Goal: Task Accomplishment & Management: Use online tool/utility

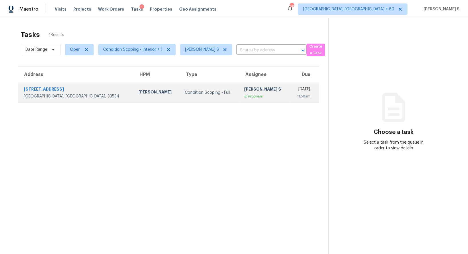
click at [240, 102] on td "Anbu Jebakumar S In Progress" at bounding box center [265, 93] width 50 height 20
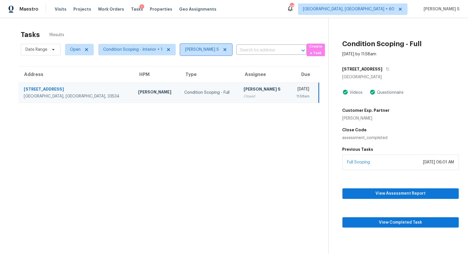
click at [224, 50] on icon at bounding box center [225, 49] width 3 height 3
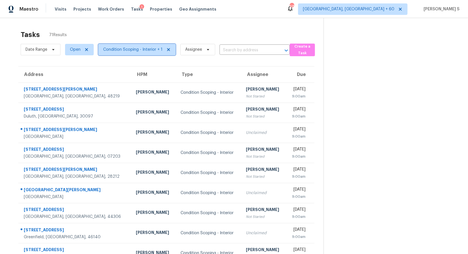
click at [139, 52] on span "Condition Scoping - Interior + 1" at bounding box center [132, 50] width 59 height 6
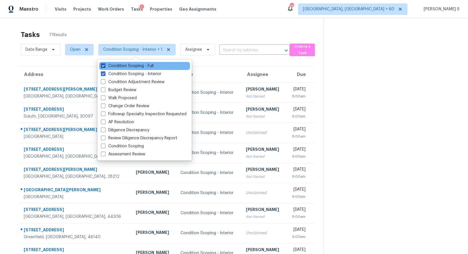
click at [142, 67] on label "Condition Scoping - Full" at bounding box center [127, 66] width 53 height 6
click at [105, 67] on input "Condition Scoping - Full" at bounding box center [103, 65] width 4 height 4
checkbox input "false"
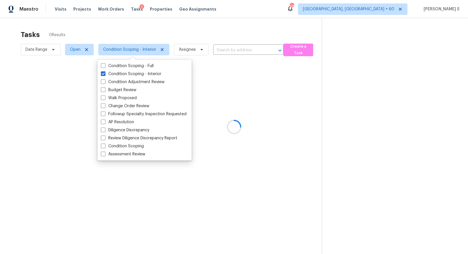
click at [30, 52] on div at bounding box center [234, 127] width 468 height 254
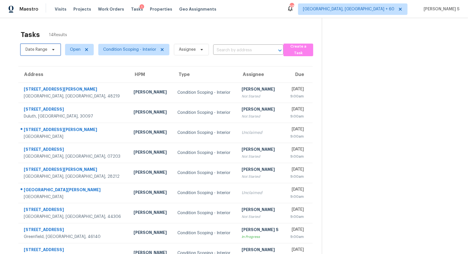
click at [42, 50] on span "Date Range" at bounding box center [37, 50] width 22 height 6
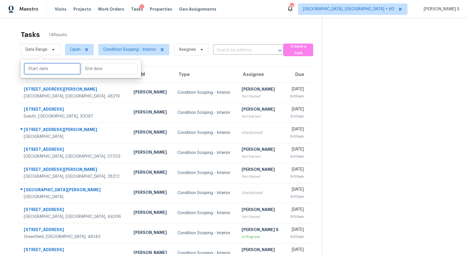
click at [59, 70] on input "text" at bounding box center [52, 68] width 56 height 11
select select "8"
select select "2025"
select select "9"
select select "2025"
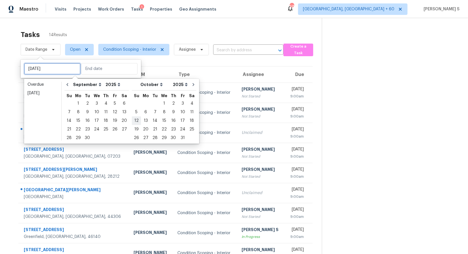
type input "Sat, Sep 13"
type input "Sun, Oct 19"
type input "Sat, Sep 27"
click at [78, 138] on div "29" at bounding box center [78, 138] width 9 height 8
type input "Mon, Sep 29"
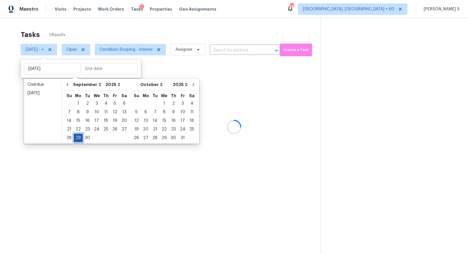
click at [78, 138] on div "29" at bounding box center [78, 138] width 9 height 8
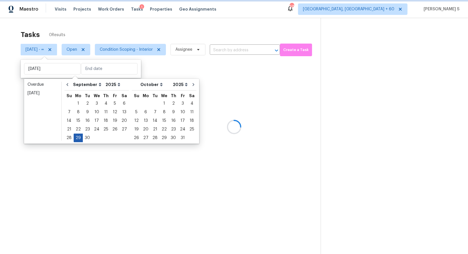
type input "Mon, Sep 29"
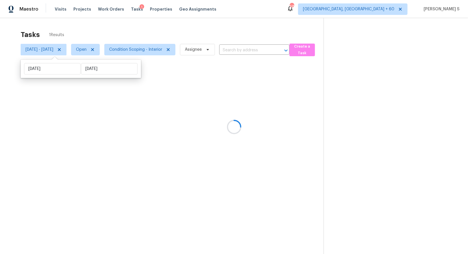
click at [183, 127] on div at bounding box center [234, 127] width 468 height 254
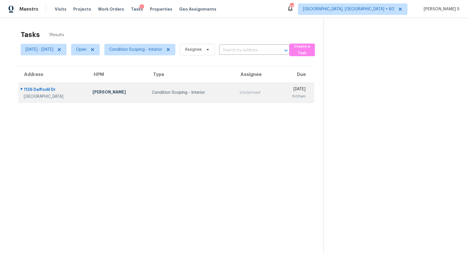
click at [188, 93] on div "Condition Scoping - Interior" at bounding box center [191, 93] width 78 height 6
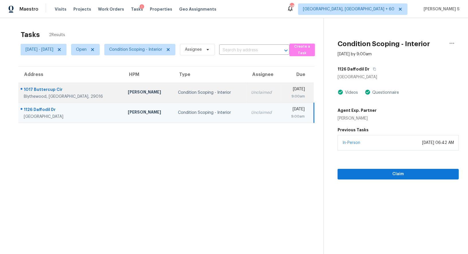
click at [191, 95] on td "Condition Scoping - Interior" at bounding box center [209, 93] width 73 height 20
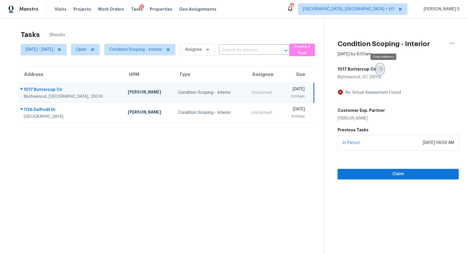
click at [383, 68] on icon "button" at bounding box center [381, 69] width 3 height 3
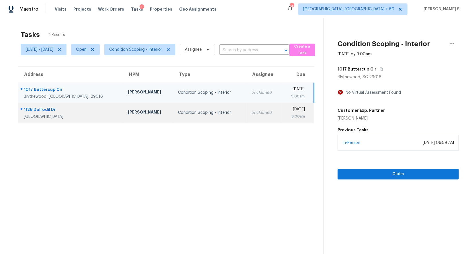
click at [251, 110] on div "Unclaimed" at bounding box center [264, 113] width 26 height 6
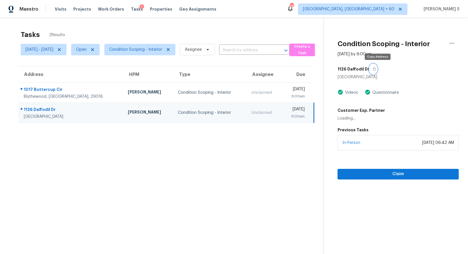
click at [376, 68] on button "button" at bounding box center [374, 69] width 8 height 10
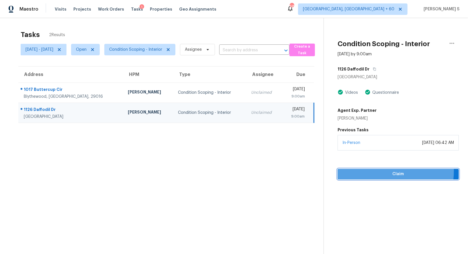
click at [376, 171] on span "Claim" at bounding box center [398, 174] width 112 height 7
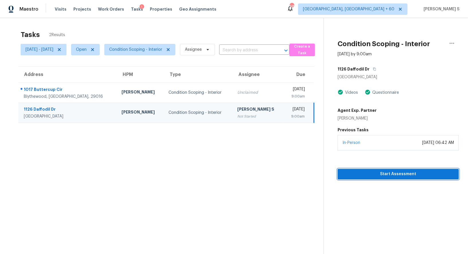
click at [396, 171] on span "Start Assessment" at bounding box center [398, 174] width 112 height 7
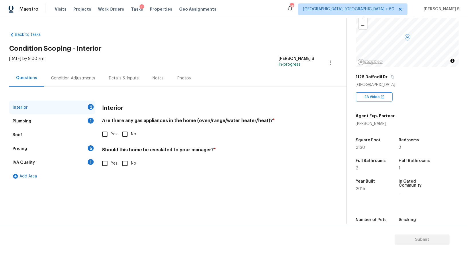
scroll to position [42, 0]
click at [132, 132] on span "No" at bounding box center [133, 134] width 5 height 6
click at [131, 132] on input "No" at bounding box center [125, 134] width 12 height 12
checkbox input "true"
click at [90, 124] on div "Plumbing 1" at bounding box center [52, 121] width 86 height 14
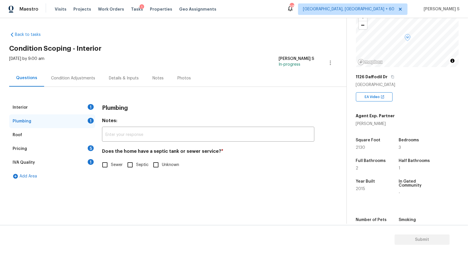
click at [110, 162] on input "Sewer" at bounding box center [105, 165] width 12 height 12
checkbox input "true"
click at [82, 157] on div "IVA Quality 1" at bounding box center [52, 163] width 86 height 14
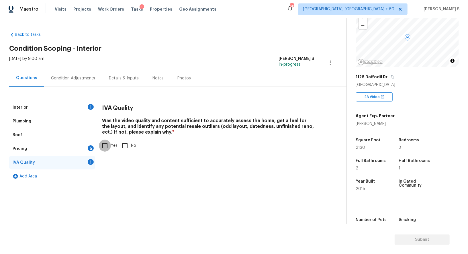
click at [104, 145] on input "Yes" at bounding box center [105, 146] width 12 height 12
checkbox input "true"
click at [89, 150] on div "Pricing 5" at bounding box center [52, 149] width 86 height 14
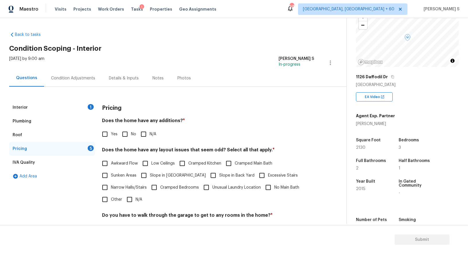
click at [168, 177] on span "Slope in [GEOGRAPHIC_DATA]" at bounding box center [178, 176] width 56 height 6
click at [150, 177] on input "Slope in [GEOGRAPHIC_DATA]" at bounding box center [144, 175] width 12 height 12
checkbox input "true"
click at [125, 130] on input "No" at bounding box center [125, 134] width 12 height 12
checkbox input "true"
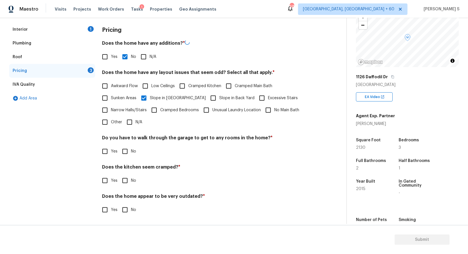
scroll to position [77, 0]
click at [127, 157] on input "No" at bounding box center [125, 151] width 12 height 12
checkbox input "true"
click at [119, 175] on input "No" at bounding box center [125, 181] width 12 height 12
checkbox input "true"
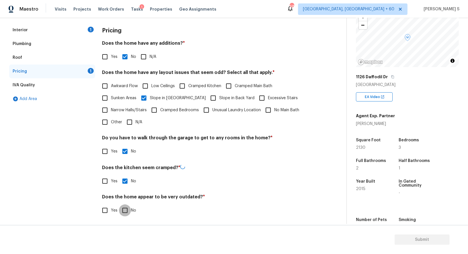
click at [119, 204] on input "No" at bounding box center [125, 210] width 12 height 12
checkbox input "true"
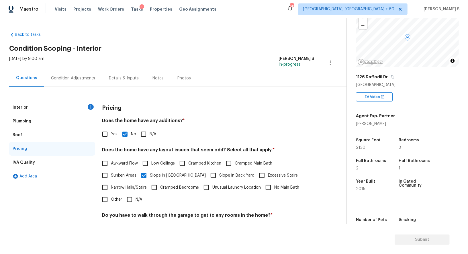
click at [85, 72] on div "Condition Adjustments" at bounding box center [73, 78] width 58 height 17
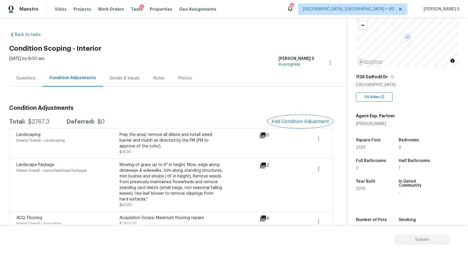
click at [298, 116] on button "Add Condition Adjustment" at bounding box center [300, 122] width 65 height 12
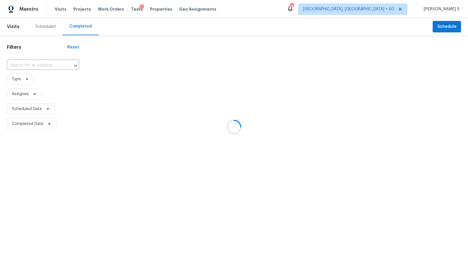
click at [48, 67] on div at bounding box center [234, 127] width 468 height 254
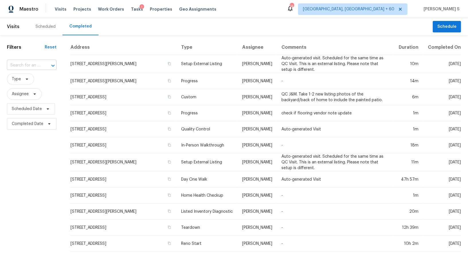
click at [42, 67] on div at bounding box center [49, 66] width 15 height 8
paste input "3290 Pike Ave, Birmingham, AL, 35224"
type input "3290 Pike Ave, Birmingham, AL, 35224"
click at [29, 79] on li "3290 Pike Ave, Birmingham, AL 35224" at bounding box center [31, 78] width 48 height 9
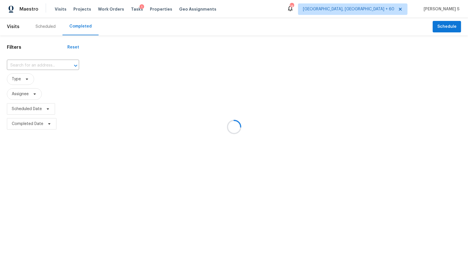
type input "3290 Pike Ave, Birmingham, AL 35224"
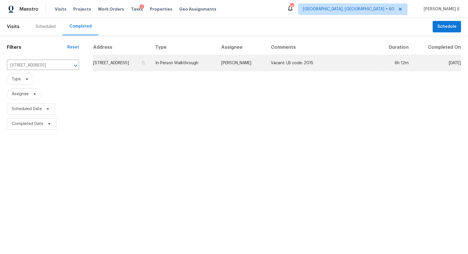
click at [125, 58] on td "3290 Pike Ave, Birmingham, AL 35224" at bounding box center [122, 63] width 58 height 16
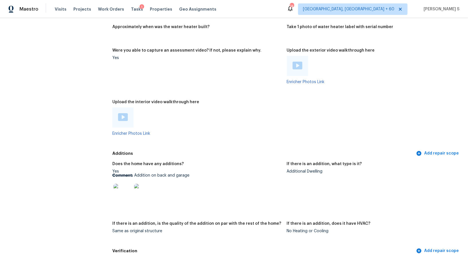
scroll to position [1205, 0]
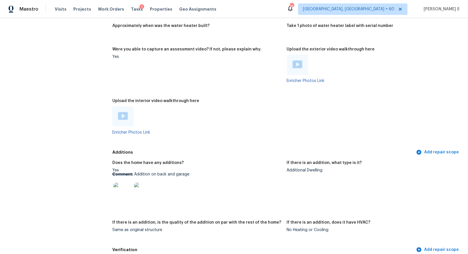
click at [122, 117] on img at bounding box center [123, 116] width 10 height 8
click at [299, 67] on img at bounding box center [298, 64] width 10 height 8
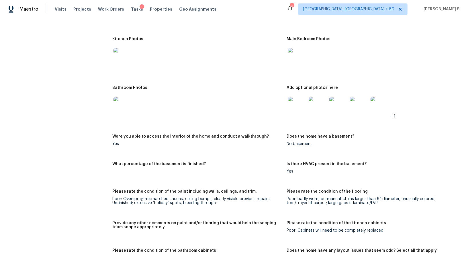
scroll to position [1221, 0]
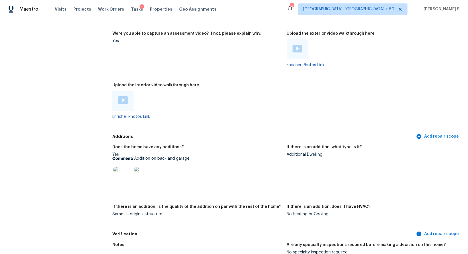
click at [118, 177] on img at bounding box center [123, 176] width 18 height 18
click at [140, 158] on p "Comment: Addition on back and garage" at bounding box center [197, 159] width 170 height 4
click at [182, 159] on p "Comment: Addition on back and garage" at bounding box center [197, 159] width 170 height 4
copy p "Addition on back and garage"
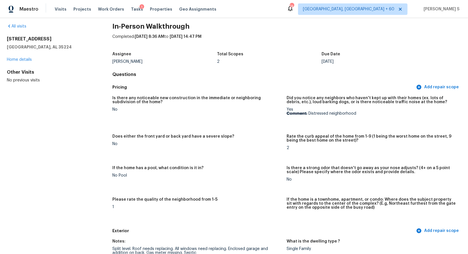
scroll to position [983, 0]
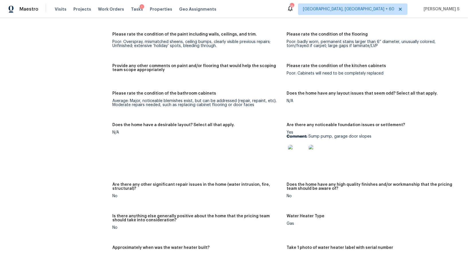
click at [311, 136] on p "Comment: Sump pump, garage door slopes" at bounding box center [372, 136] width 170 height 4
click at [365, 136] on p "Comment: Sump pump, garage door slopes" at bounding box center [372, 136] width 170 height 4
click at [296, 155] on img at bounding box center [297, 154] width 18 height 18
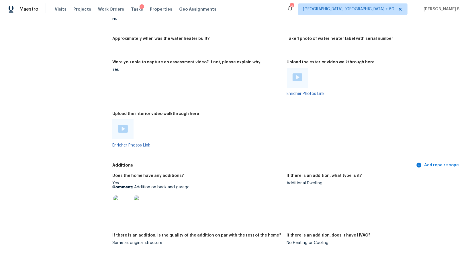
scroll to position [1475, 0]
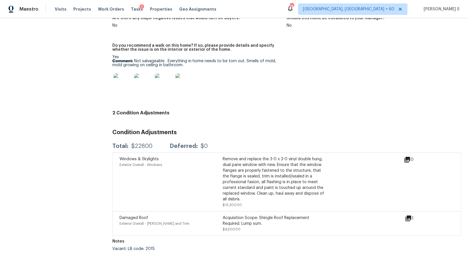
click at [138, 60] on p "Comment: Not salvageable . Everything in home needs to be torn out. Smells of m…" at bounding box center [197, 63] width 170 height 8
click at [172, 66] on p "Comment: Not salvageable . Everything in home needs to be torn out. Smells of m…" at bounding box center [197, 63] width 170 height 8
click at [119, 86] on img at bounding box center [123, 82] width 18 height 18
click at [142, 64] on p "Comment: Not salvageable . Everything in home needs to be torn out. Smells of m…" at bounding box center [197, 63] width 170 height 8
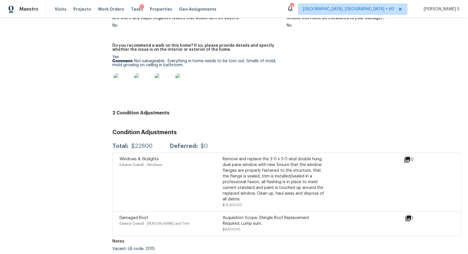
click at [140, 60] on p "Comment: Not salvageable . Everything in home needs to be torn out. Smells of m…" at bounding box center [197, 63] width 170 height 8
click at [177, 64] on p "Comment: Not salvageable . Everything in home needs to be torn out. Smells of m…" at bounding box center [197, 63] width 170 height 8
copy p "Not salvageable . Everything in home needs to be torn out. Smells of mold, mold…"
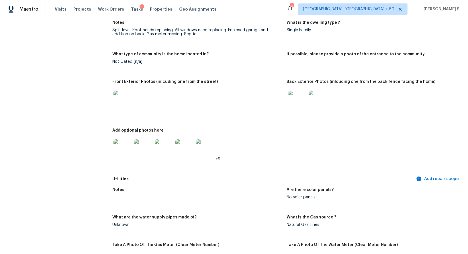
scroll to position [276, 0]
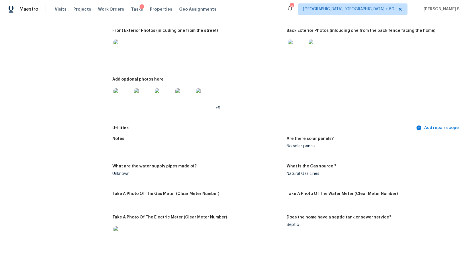
click at [121, 54] on img at bounding box center [123, 49] width 18 height 18
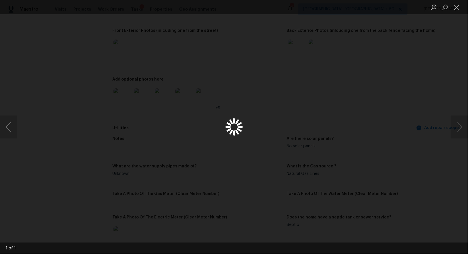
click at [180, 101] on div "Lightbox" at bounding box center [234, 127] width 468 height 254
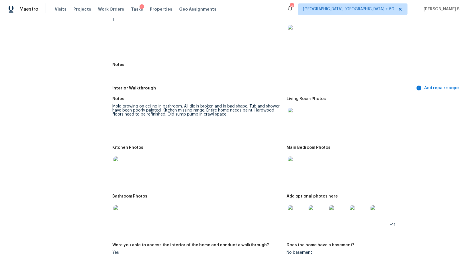
scroll to position [727, 0]
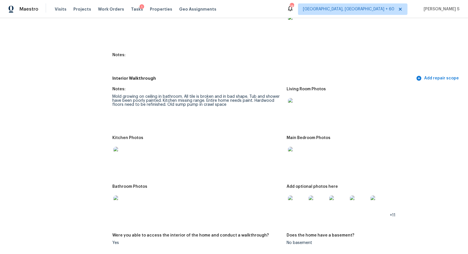
click at [293, 108] on img at bounding box center [297, 107] width 18 height 18
click at [116, 160] on img at bounding box center [123, 156] width 18 height 18
click at [292, 157] on img at bounding box center [297, 156] width 18 height 18
click at [119, 203] on img at bounding box center [123, 205] width 18 height 18
click at [299, 207] on img at bounding box center [297, 205] width 18 height 18
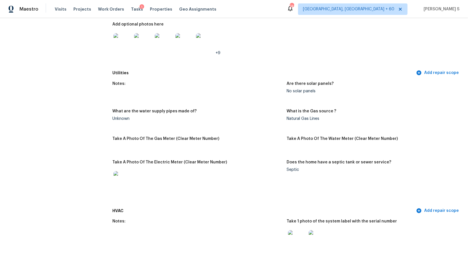
scroll to position [231, 0]
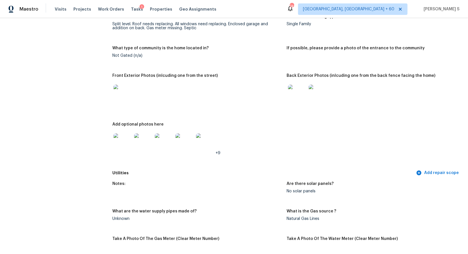
click at [118, 139] on img at bounding box center [123, 142] width 18 height 18
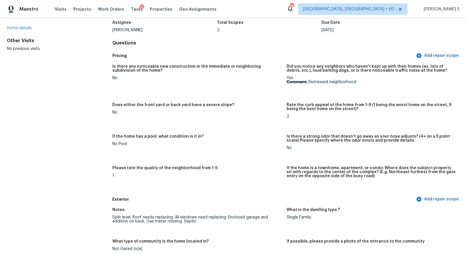
click at [200, 90] on figure "Is there any noticeable new construction in the immediate or neighboring subdiv…" at bounding box center [199, 80] width 174 height 32
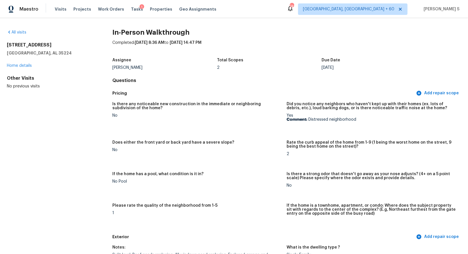
click at [200, 90] on h5 "Pricing" at bounding box center [263, 93] width 303 height 6
click at [44, 29] on div "All visits 3290 Pike Ave Birmingham, AL 35224 Home details Other Visits No prev…" at bounding box center [234, 136] width 468 height 236
click at [21, 34] on link "All visits" at bounding box center [16, 32] width 19 height 4
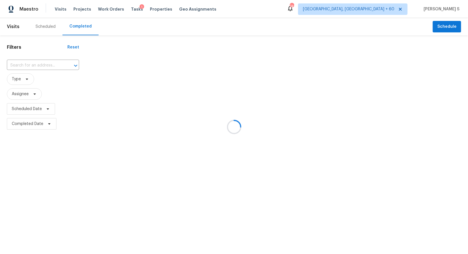
click at [60, 65] on div at bounding box center [234, 127] width 468 height 254
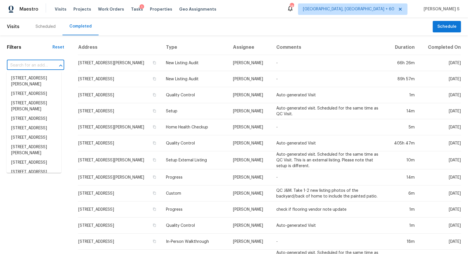
click at [41, 64] on input "text" at bounding box center [27, 65] width 41 height 9
paste input "[STREET_ADDRESS]"
type input "[STREET_ADDRESS]"
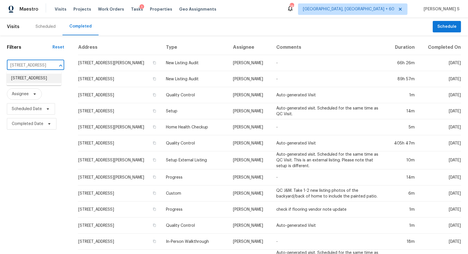
click at [26, 79] on li "[STREET_ADDRESS]" at bounding box center [34, 78] width 55 height 9
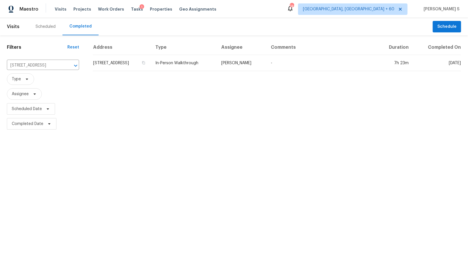
click at [113, 62] on td "640 Brook St, Greenfield, IN 46140" at bounding box center [122, 63] width 58 height 16
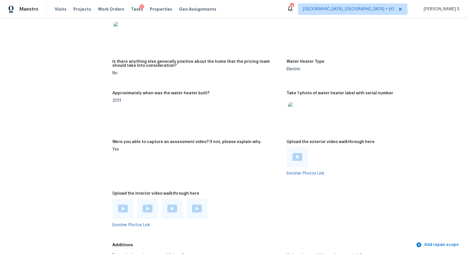
scroll to position [1274, 0]
click at [124, 205] on img at bounding box center [123, 209] width 10 height 8
click at [150, 205] on img at bounding box center [148, 209] width 10 height 8
click at [168, 207] on img at bounding box center [172, 209] width 10 height 8
click at [205, 202] on div at bounding box center [196, 210] width 21 height 20
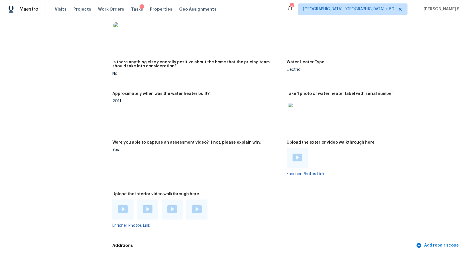
click at [191, 205] on div at bounding box center [196, 210] width 21 height 20
click at [195, 205] on img at bounding box center [197, 209] width 10 height 8
click at [297, 154] on img at bounding box center [298, 158] width 10 height 8
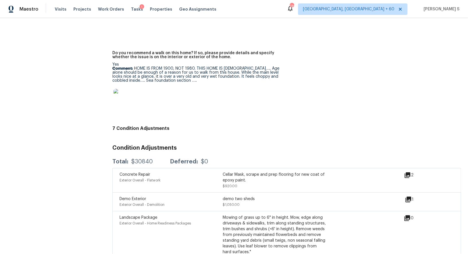
scroll to position [1623, 0]
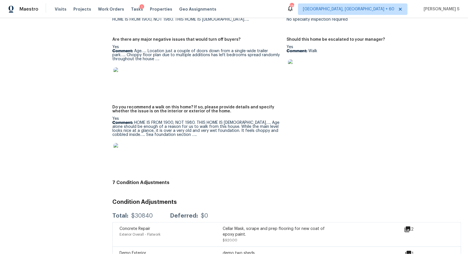
click at [138, 117] on div "Yes Comment: HOME IS FROM 1900, NOT 1980. THIS HOME IS 125 YEARS OLD….. Age alo…" at bounding box center [197, 141] width 170 height 48
click at [140, 121] on p "Comment: HOME IS FROM 1900, NOT 1980. THIS HOME IS 125 YEARS OLD….. Age alone s…" at bounding box center [197, 129] width 170 height 16
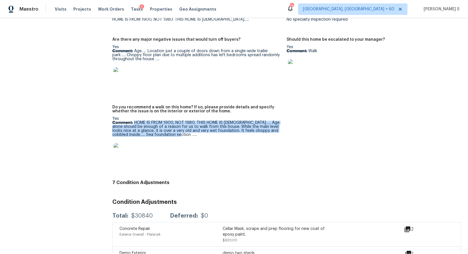
click at [170, 133] on p "Comment: HOME IS FROM 1900, NOT 1980. THIS HOME IS 125 YEARS OLD….. Age alone s…" at bounding box center [197, 129] width 170 height 16
click at [121, 131] on p "Comment: HOME IS FROM 1900, NOT 1980. THIS HOME IS 125 YEARS OLD….. Age alone s…" at bounding box center [197, 129] width 170 height 16
copy p "HOME IS FROM 1900, NOT 1980. THIS HOME IS 125 YEARS OLD….. Age alone should be …"
click at [165, 181] on h4 "7 Condition Adjustments" at bounding box center [286, 183] width 349 height 6
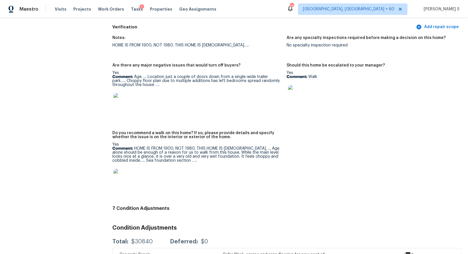
scroll to position [1575, 0]
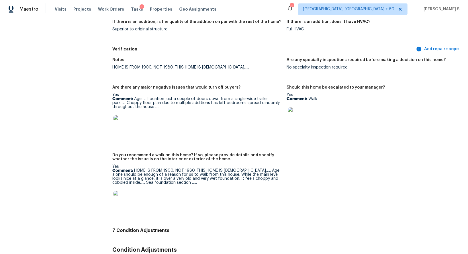
click at [128, 117] on img at bounding box center [123, 124] width 18 height 18
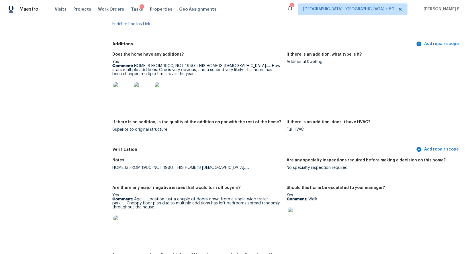
scroll to position [1401, 0]
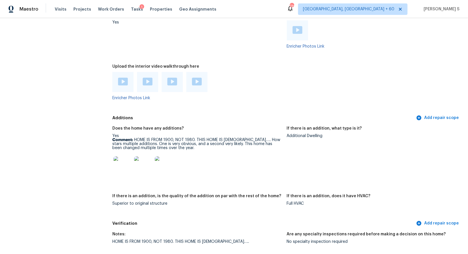
click at [137, 138] on p "Comment: HOME IS FROM 1900, NOT 1980. THIS HOME IS 125 YEARS OLD….. How stars m…" at bounding box center [197, 144] width 170 height 12
click at [180, 142] on p "Comment: HOME IS FROM 1900, NOT 1980. THIS HOME IS 125 YEARS OLD….. How stars m…" at bounding box center [197, 144] width 170 height 12
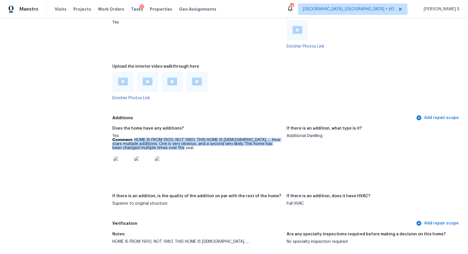
click at [137, 138] on p "Comment: HOME IS FROM 1900, NOT 1980. THIS HOME IS 125 YEARS OLD….. How stars m…" at bounding box center [197, 144] width 170 height 12
copy p "HOME IS FROM 1900, NOT 1980. THIS HOME IS 125 YEARS OLD….. How stars multiple a…"
click at [126, 162] on img at bounding box center [123, 165] width 18 height 18
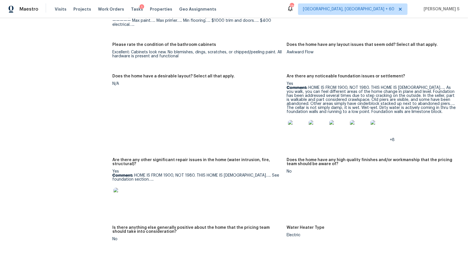
scroll to position [1010, 0]
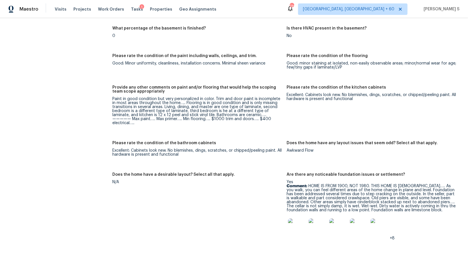
click at [157, 167] on div "Notes: HOME IS FROM 1900, NOT 1980. THIS HOME IS 125 YEARS OLD….. Three bedroom…" at bounding box center [286, 156] width 349 height 695
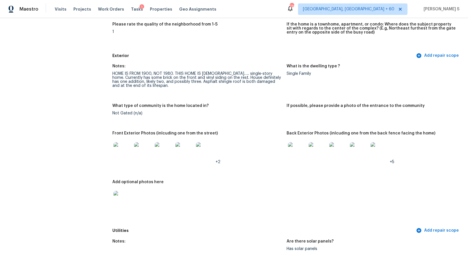
scroll to position [185, 0]
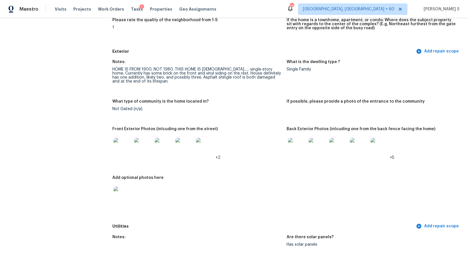
click at [121, 145] on img at bounding box center [123, 147] width 18 height 18
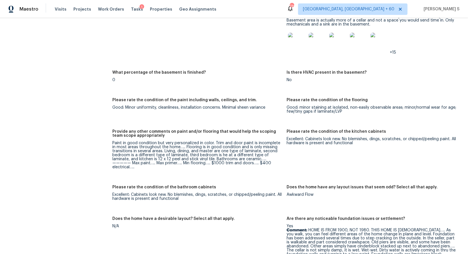
scroll to position [991, 0]
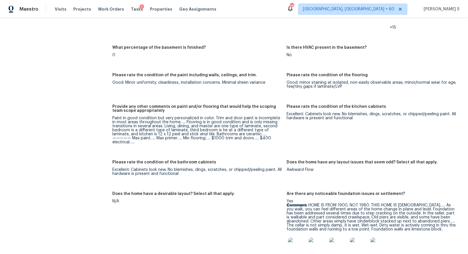
click at [425, 205] on p "Comment: HOME IS FROM 1900, NOT 1980. THIS HOME IS 125 YEARS OLD….. As you walk…" at bounding box center [372, 217] width 170 height 28
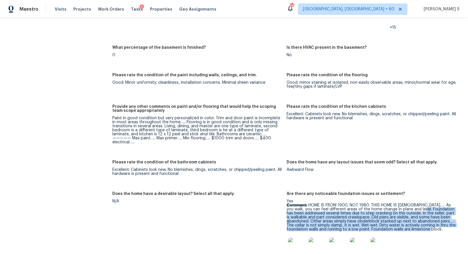
click at [417, 226] on p "Comment: HOME IS FROM 1900, NOT 1980. THIS HOME IS 125 YEARS OLD….. As you walk…" at bounding box center [372, 217] width 170 height 28
copy p "Foundation has been addressed several times due to step cracking on the outside…"
click at [296, 241] on img at bounding box center [297, 247] width 18 height 18
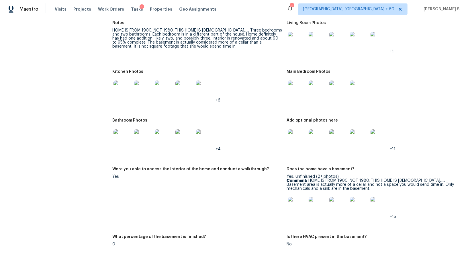
scroll to position [742, 0]
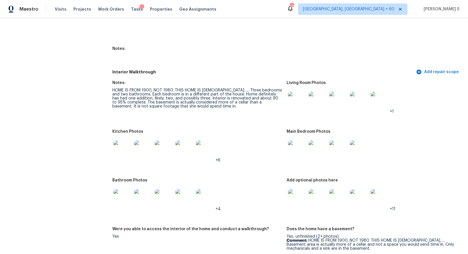
click at [294, 101] on img at bounding box center [297, 101] width 18 height 18
click at [116, 148] on img at bounding box center [123, 149] width 18 height 18
click at [295, 147] on img at bounding box center [297, 149] width 18 height 18
click at [112, 191] on div at bounding box center [122, 198] width 21 height 25
click at [120, 193] on img at bounding box center [123, 198] width 18 height 18
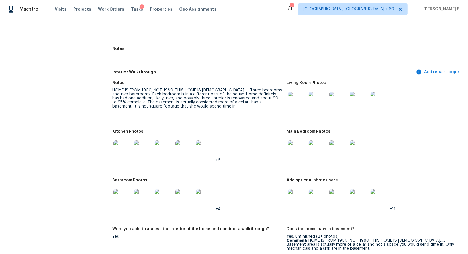
click at [296, 200] on img at bounding box center [297, 198] width 18 height 18
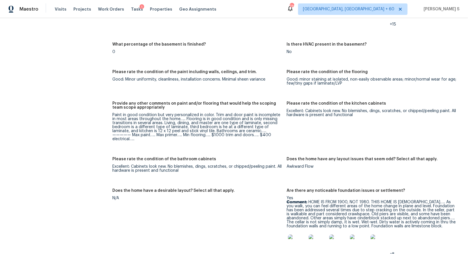
scroll to position [38, 0]
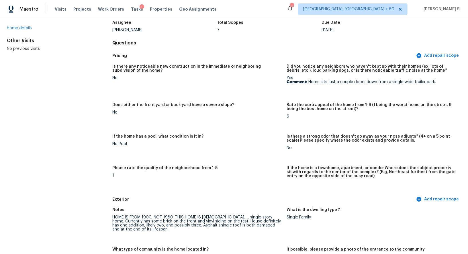
click at [202, 109] on div "Does either the front yard or back yard have a severe slope?" at bounding box center [197, 106] width 170 height 7
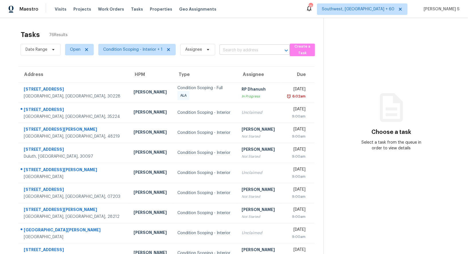
click at [226, 48] on input "text" at bounding box center [247, 50] width 54 height 9
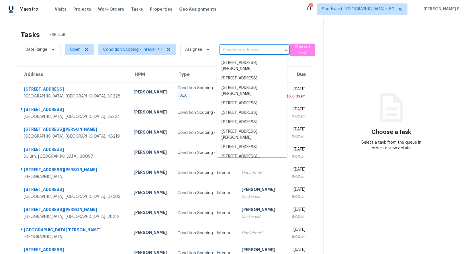
paste input "3290 Pike Ave, Birmingham, AL, 35224"
type input "3290 Pike Ave, Birmingham, AL, 35224"
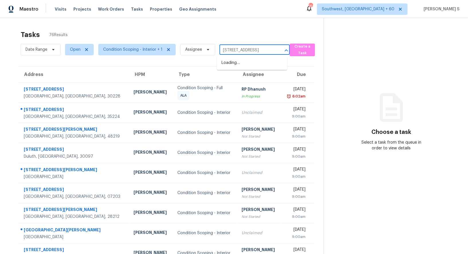
scroll to position [0, 21]
click at [244, 60] on li "3290 Pike Ave, Birmingham, AL 35224" at bounding box center [252, 62] width 70 height 9
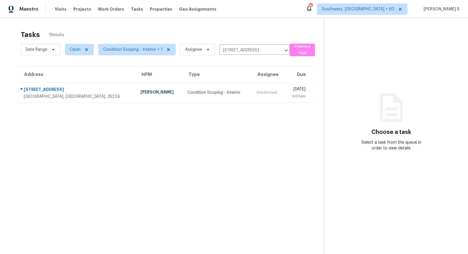
click at [252, 81] on th "Assignee" at bounding box center [268, 75] width 33 height 16
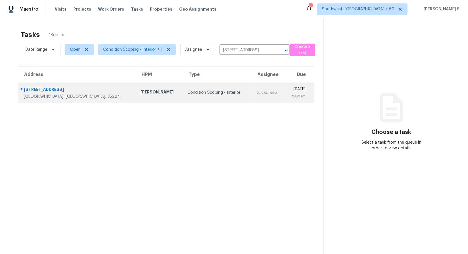
click at [256, 92] on div "Unclaimed" at bounding box center [268, 93] width 24 height 6
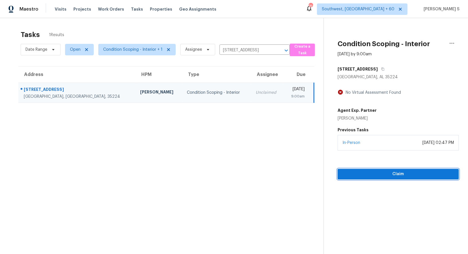
click at [360, 172] on span "Claim" at bounding box center [398, 174] width 112 height 7
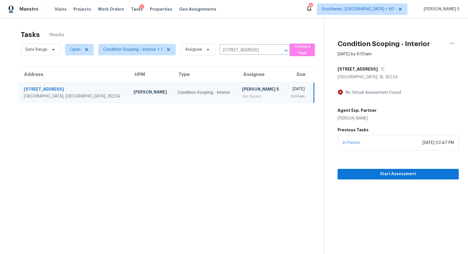
click at [244, 97] on div "Not Started" at bounding box center [261, 96] width 39 height 6
click at [368, 173] on span "Start Assessment" at bounding box center [398, 174] width 112 height 7
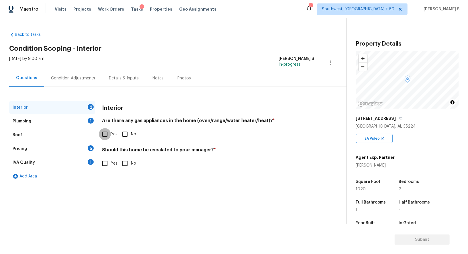
click at [109, 135] on input "Yes" at bounding box center [105, 134] width 12 height 12
checkbox input "true"
click at [89, 121] on div "1" at bounding box center [91, 121] width 6 height 6
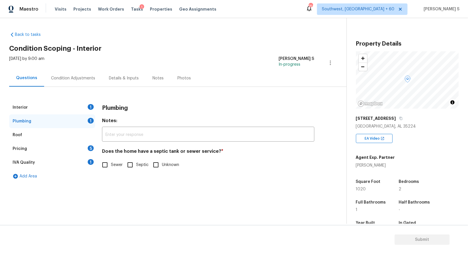
click at [128, 165] on input "Septic" at bounding box center [130, 165] width 12 height 12
checkbox input "true"
click at [81, 163] on div "IVA Quality 1" at bounding box center [52, 163] width 86 height 14
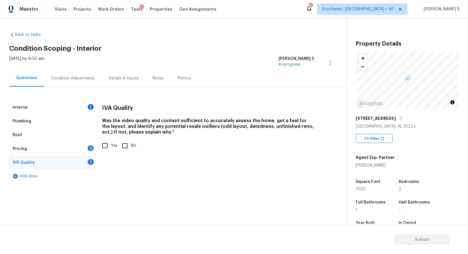
click at [103, 140] on input "Yes" at bounding box center [105, 146] width 12 height 12
checkbox input "true"
click at [86, 146] on div "Pricing 5" at bounding box center [52, 149] width 86 height 14
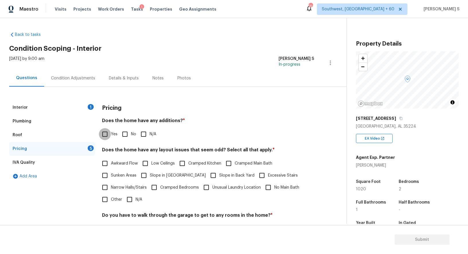
click at [107, 133] on input "Yes" at bounding box center [105, 134] width 12 height 12
checkbox input "true"
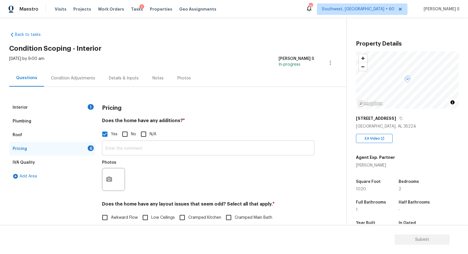
click at [150, 146] on input "text" at bounding box center [208, 148] width 212 height 13
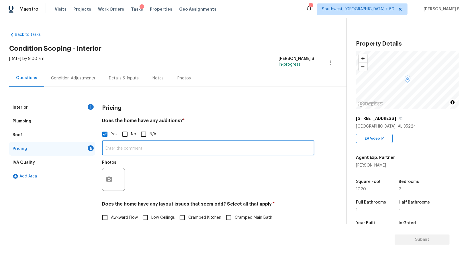
paste input "Addition on back and garage"
type input "Addition on back and garage."
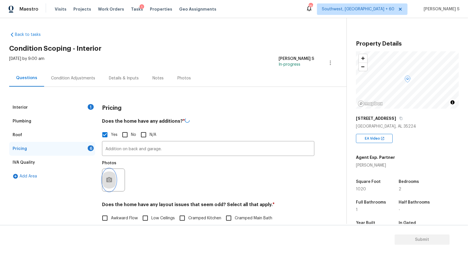
click at [112, 180] on icon "button" at bounding box center [109, 179] width 6 height 5
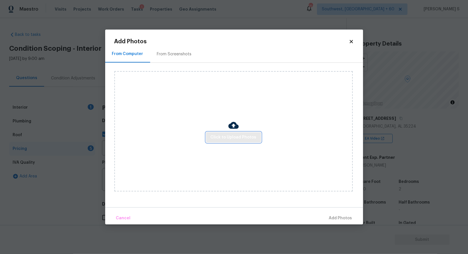
click at [231, 138] on span "Click to Upload Photos" at bounding box center [234, 137] width 46 height 7
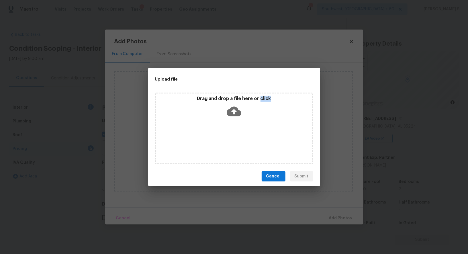
click at [231, 138] on div "Drag and drop a file here or click" at bounding box center [234, 129] width 158 height 72
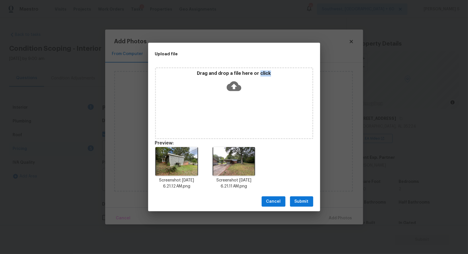
click at [294, 202] on button "Submit" at bounding box center [301, 201] width 23 height 11
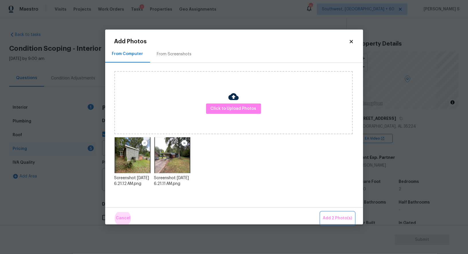
click at [321, 212] on button "Add 2 Photo(s)" at bounding box center [338, 218] width 34 height 12
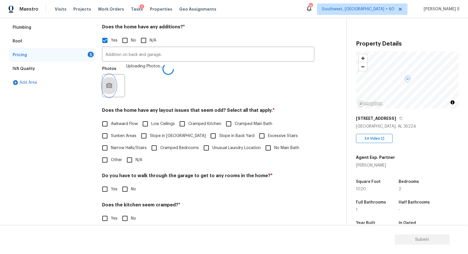
scroll to position [132, 0]
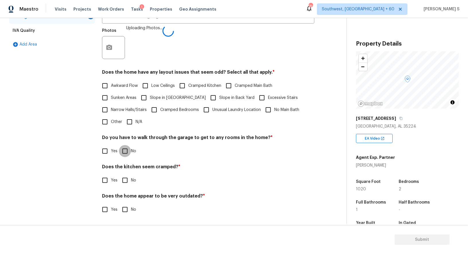
click at [130, 153] on input "No" at bounding box center [125, 151] width 12 height 12
checkbox input "true"
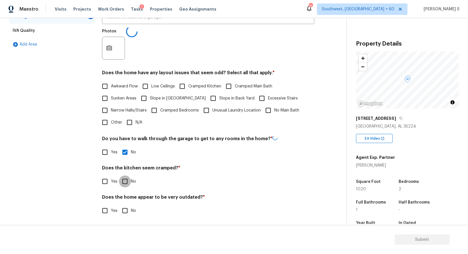
click at [119, 175] on input "No" at bounding box center [125, 181] width 12 height 12
checkbox input "true"
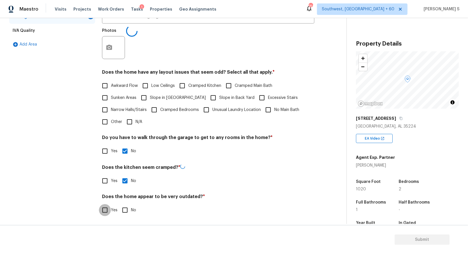
click at [119, 204] on input "No" at bounding box center [125, 210] width 12 height 12
checkbox input "true"
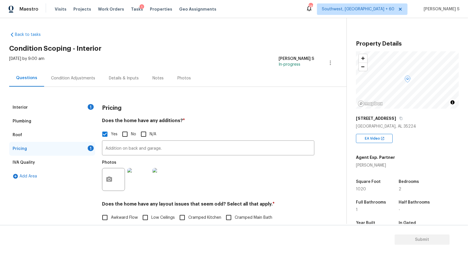
click at [57, 106] on div "Interior 1" at bounding box center [52, 108] width 86 height 14
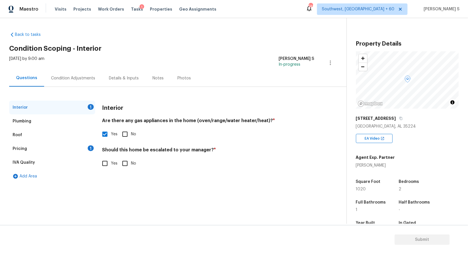
click at [111, 163] on span "Yes" at bounding box center [114, 164] width 7 height 6
click at [111, 163] on input "Yes" at bounding box center [105, 163] width 12 height 12
checkbox input "true"
click at [117, 178] on input "text" at bounding box center [208, 178] width 212 height 13
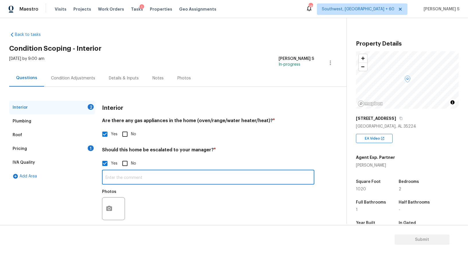
paste input "Sump pump, garage door slopes"
type input "Sump pump, garage door slopes."
click at [111, 206] on icon "button" at bounding box center [109, 208] width 7 height 7
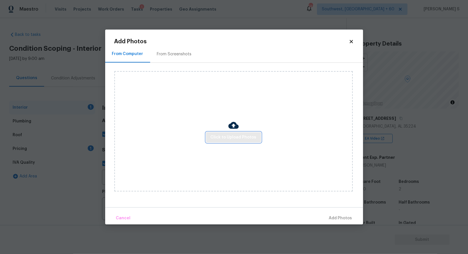
click at [221, 141] on button "Click to Upload Photos" at bounding box center [233, 137] width 55 height 11
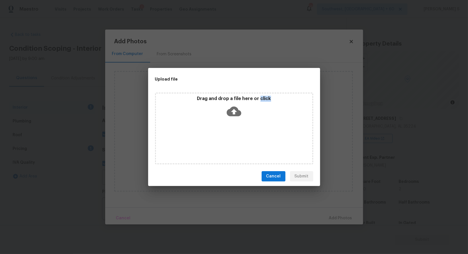
click at [221, 141] on div "Drag and drop a file here or click" at bounding box center [234, 129] width 158 height 72
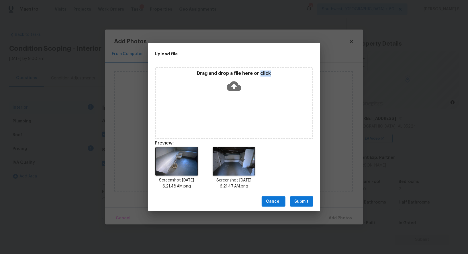
click at [309, 200] on button "Submit" at bounding box center [301, 201] width 23 height 11
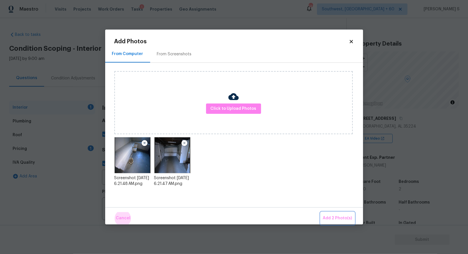
click at [321, 212] on button "Add 2 Photo(s)" at bounding box center [338, 218] width 34 height 12
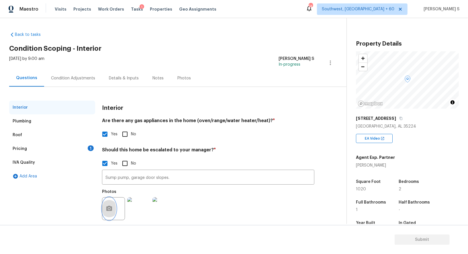
click at [110, 205] on button "button" at bounding box center [109, 209] width 14 height 22
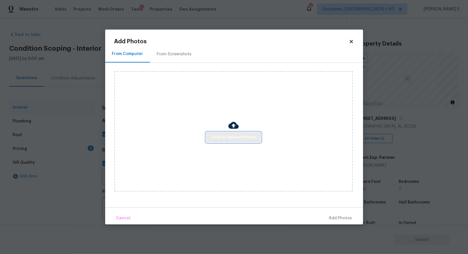
click at [249, 136] on span "Click to Upload Photos" at bounding box center [234, 137] width 46 height 7
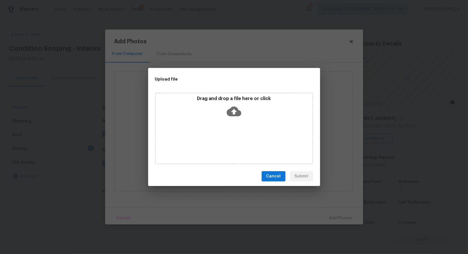
click at [249, 136] on div "Drag and drop a file here or click" at bounding box center [234, 129] width 158 height 72
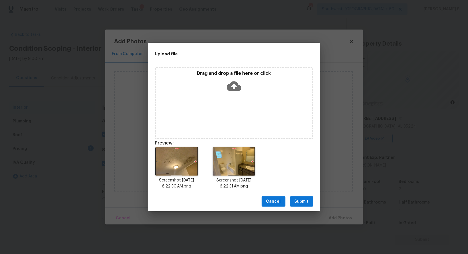
click at [306, 202] on span "Submit" at bounding box center [302, 201] width 14 height 7
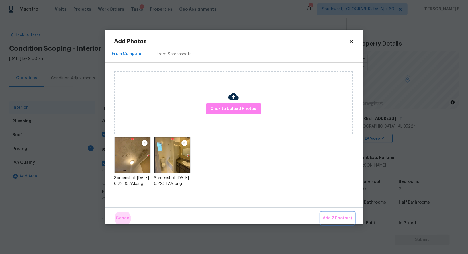
click at [321, 212] on button "Add 2 Photo(s)" at bounding box center [338, 218] width 34 height 12
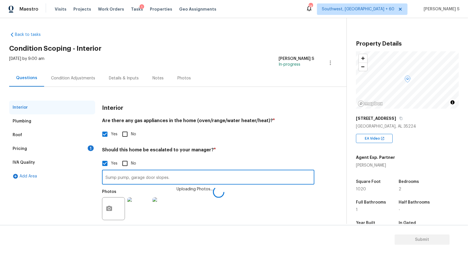
click at [213, 181] on input "Sump pump, garage door slopes." at bounding box center [208, 177] width 212 height 13
paste input "Sump pump, garage door slopes"
click at [213, 181] on input "Sump pump, garage door slopes. Sump pump, garage door slopes" at bounding box center [208, 177] width 212 height 13
paste input "Not salvageable . Everything in home needs to be torn out. Smells of mold, mold…"
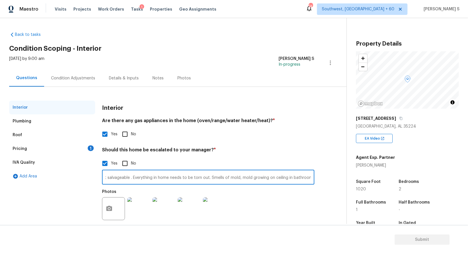
type input "Sump pump, garage door slopes. Not salvageable . Everything in home needs to be…"
click at [288, 231] on section "Submit" at bounding box center [234, 239] width 468 height 29
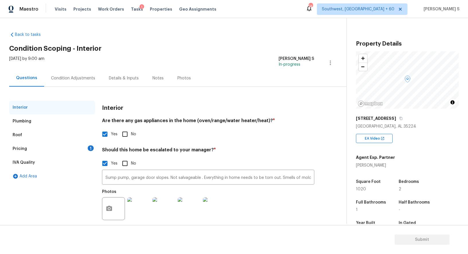
click at [62, 147] on div "Pricing 1" at bounding box center [52, 149] width 86 height 14
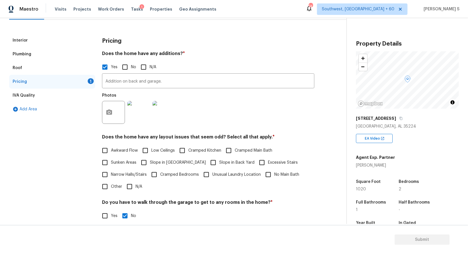
scroll to position [71, 0]
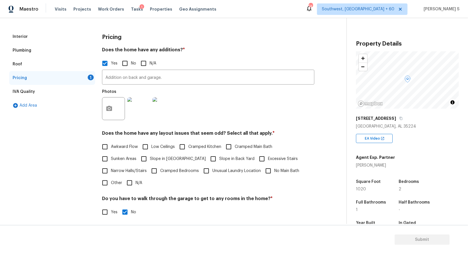
click at [154, 155] on label "Slope in [GEOGRAPHIC_DATA]" at bounding box center [172, 159] width 68 height 12
click at [150, 155] on input "Slope in [GEOGRAPHIC_DATA]" at bounding box center [144, 159] width 12 height 12
checkbox input "true"
click at [207, 155] on input "Slope in Back Yard" at bounding box center [213, 159] width 12 height 12
checkbox input "true"
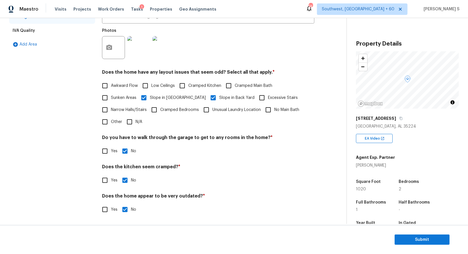
scroll to position [0, 0]
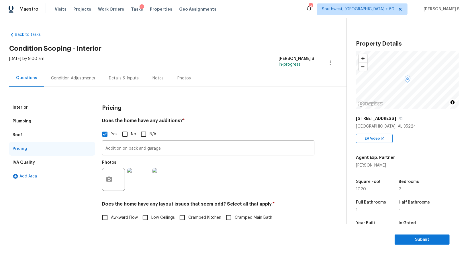
click at [27, 103] on div "Interior" at bounding box center [52, 108] width 86 height 14
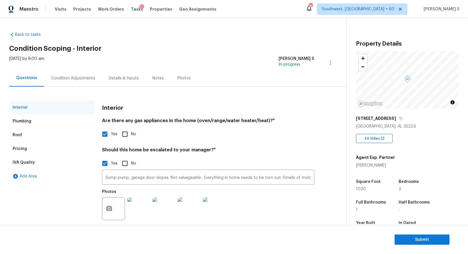
scroll to position [8, 0]
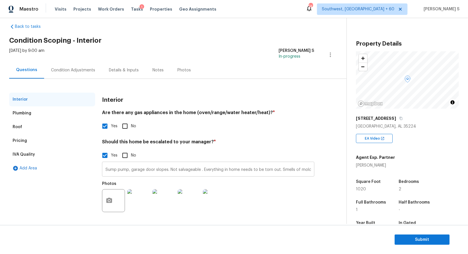
click at [126, 168] on input "Sump pump, garage door slopes. Not salvageable . Everything in home needs to be…" at bounding box center [208, 169] width 212 height 13
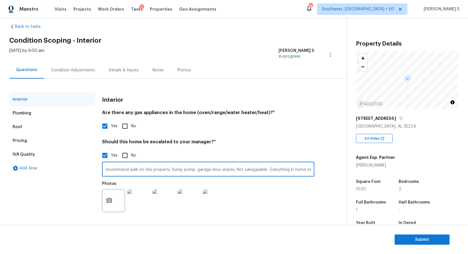
scroll to position [0, 137]
type input "recommend walk on this property. Sump pump, garage door slopes. Not salvageable…"
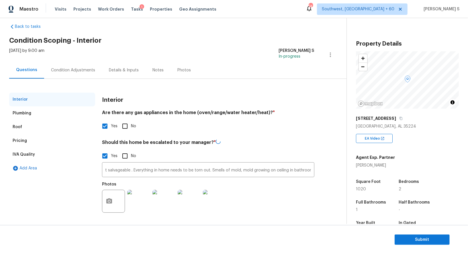
click at [260, 202] on div "Photos" at bounding box center [208, 197] width 212 height 37
click at [85, 71] on div "Condition Adjustments" at bounding box center [73, 70] width 44 height 6
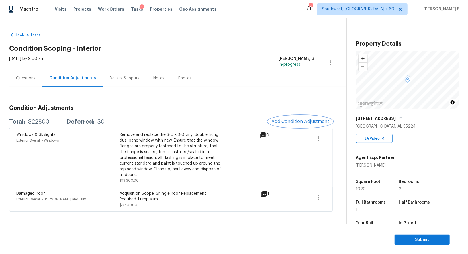
click at [286, 120] on span "Add Condition Adjustment" at bounding box center [300, 121] width 58 height 5
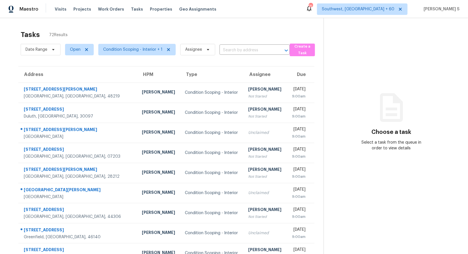
click at [242, 56] on div "Date Range Open Condition Scoping - Interior + 1 Assignee ​" at bounding box center [155, 49] width 269 height 15
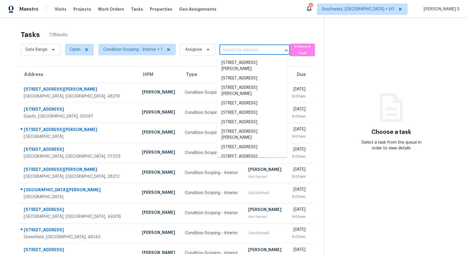
click at [241, 52] on input "text" at bounding box center [247, 50] width 54 height 9
paste input "[STREET_ADDRESS][PERSON_NAME][PERSON_NAME]"
type input "[STREET_ADDRESS][PERSON_NAME][PERSON_NAME]"
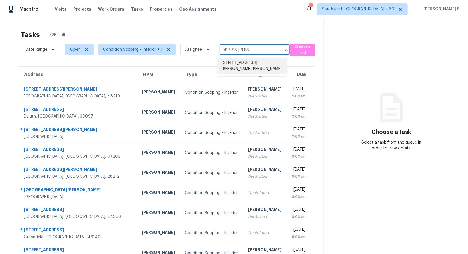
click at [249, 65] on li "[STREET_ADDRESS][PERSON_NAME][PERSON_NAME]" at bounding box center [252, 65] width 70 height 15
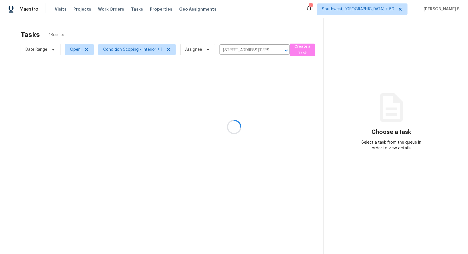
click at [230, 103] on div at bounding box center [234, 127] width 468 height 254
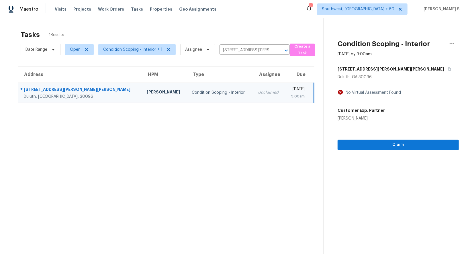
click at [395, 150] on div "Claim" at bounding box center [398, 135] width 121 height 29
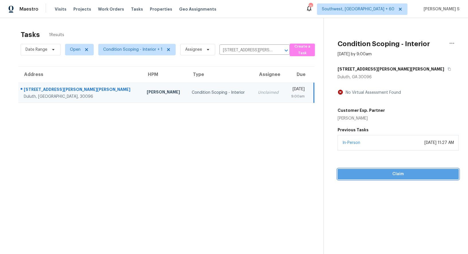
click at [400, 169] on button "Claim" at bounding box center [398, 174] width 121 height 11
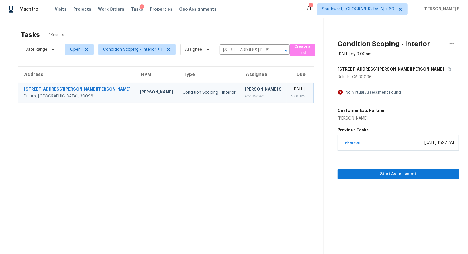
click at [250, 91] on td "[PERSON_NAME] S Not Started" at bounding box center [263, 93] width 46 height 20
click at [377, 171] on span "Start Assessment" at bounding box center [398, 174] width 112 height 7
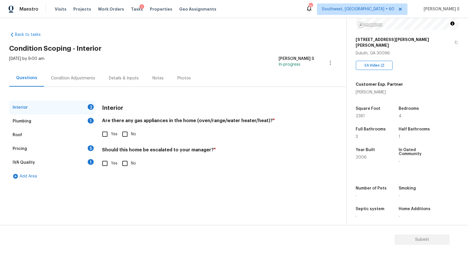
scroll to position [79, 0]
drag, startPoint x: 123, startPoint y: 133, endPoint x: 145, endPoint y: 137, distance: 22.2
click at [123, 133] on input "No" at bounding box center [125, 134] width 12 height 12
checkbox input "true"
click at [89, 119] on div "1" at bounding box center [91, 121] width 6 height 6
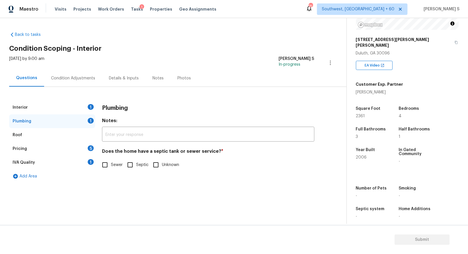
click at [108, 164] on input "Sewer" at bounding box center [105, 165] width 12 height 12
checkbox input "true"
click at [85, 156] on div "IVA Quality 1" at bounding box center [52, 163] width 86 height 14
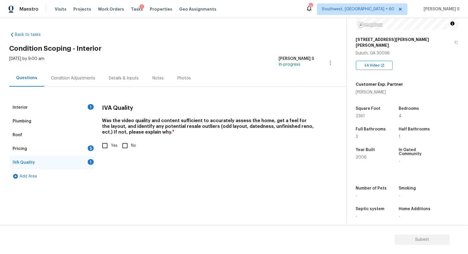
click at [108, 144] on input "Yes" at bounding box center [105, 146] width 12 height 12
checkbox input "true"
click at [92, 146] on div "5" at bounding box center [91, 148] width 6 height 6
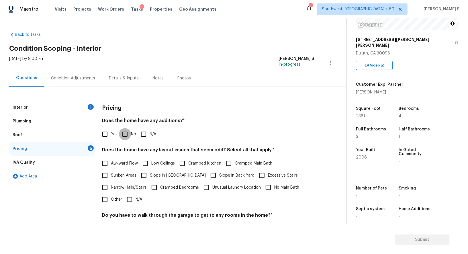
click at [124, 133] on input "No" at bounding box center [125, 134] width 12 height 12
checkbox input "true"
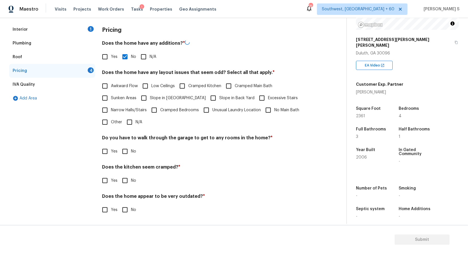
scroll to position [77, 0]
click at [127, 150] on input "No" at bounding box center [125, 151] width 12 height 12
checkbox input "true"
click at [119, 175] on input "No" at bounding box center [125, 181] width 12 height 12
checkbox input "true"
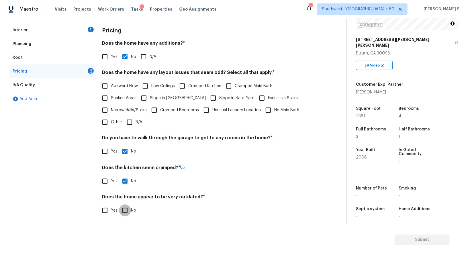
click at [119, 204] on input "No" at bounding box center [125, 210] width 12 height 12
checkbox input "true"
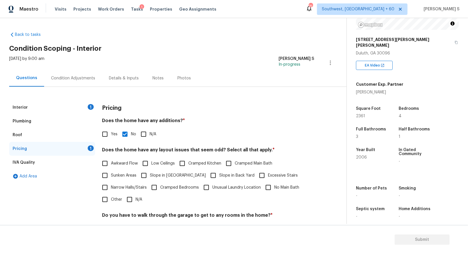
click at [86, 75] on div "Condition Adjustments" at bounding box center [73, 78] width 44 height 6
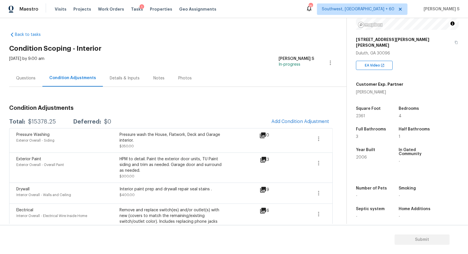
click at [30, 78] on div "Questions" at bounding box center [25, 78] width 19 height 6
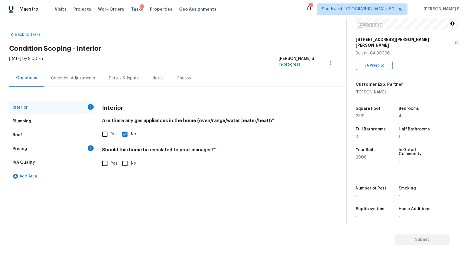
click at [88, 147] on div "1" at bounding box center [91, 148] width 6 height 6
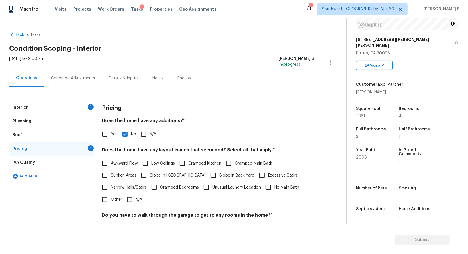
drag, startPoint x: 153, startPoint y: 174, endPoint x: 171, endPoint y: 174, distance: 18.1
click at [153, 174] on span "Slope in Front Yard" at bounding box center [178, 176] width 56 height 6
click at [150, 174] on input "Slope in Front Yard" at bounding box center [144, 175] width 12 height 12
checkbox input "true"
click at [219, 174] on span "Slope in Back Yard" at bounding box center [236, 176] width 35 height 6
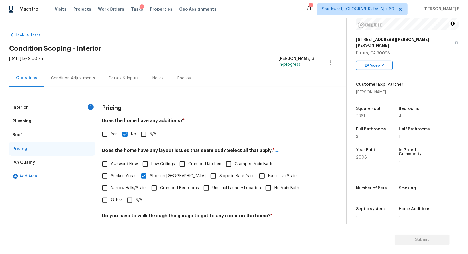
click at [207, 174] on input "Slope in Back Yard" at bounding box center [213, 176] width 12 height 12
checkbox input "true"
click at [71, 78] on div "Condition Adjustments" at bounding box center [73, 78] width 44 height 6
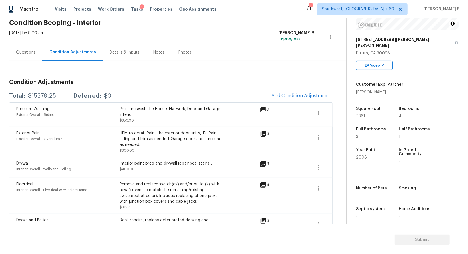
scroll to position [178, 0]
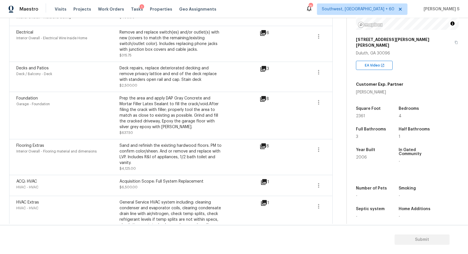
click at [152, 150] on div "Sand and refinish the existing hardwood floors. PM to confirm color/sheen. And …" at bounding box center [171, 154] width 103 height 23
click at [321, 147] on icon "button" at bounding box center [318, 149] width 7 height 7
click at [326, 148] on div "Flooring Extras Interior Overall - Flooring material and dimensions Sand and re…" at bounding box center [171, 157] width 324 height 36
click at [339, 148] on div "Back to tasks Condition Scoping - Interior Fri, Sep 26 2025 by 9:00 am Anbu Jeb…" at bounding box center [177, 53] width 337 height 407
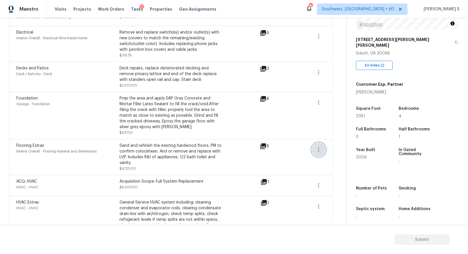
click at [322, 149] on icon "button" at bounding box center [318, 149] width 7 height 7
click at [343, 147] on div "Edit" at bounding box center [351, 148] width 45 height 6
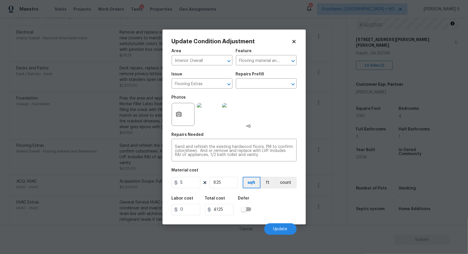
click at [105, 138] on body "Maestro Visits Projects Work Orders Tasks 1 Properties Geo Assignments 753 Sout…" at bounding box center [234, 127] width 468 height 254
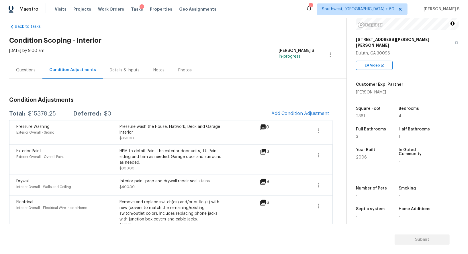
scroll to position [0, 0]
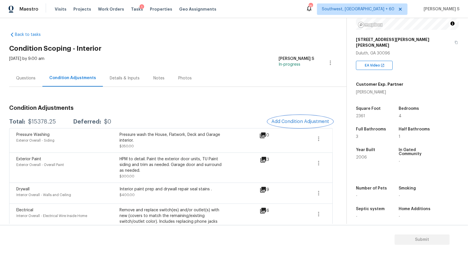
click at [302, 118] on button "Add Condition Adjustment" at bounding box center [300, 122] width 65 height 12
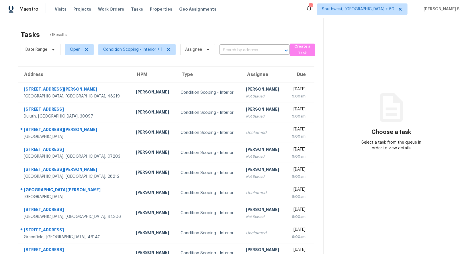
click at [228, 55] on div "Date Range Open Condition Scoping - Interior + 1 Assignee ​" at bounding box center [155, 49] width 269 height 15
click at [228, 50] on input "text" at bounding box center [247, 50] width 54 height 9
paste input "[STREET_ADDRESS]"
type input "[STREET_ADDRESS]"
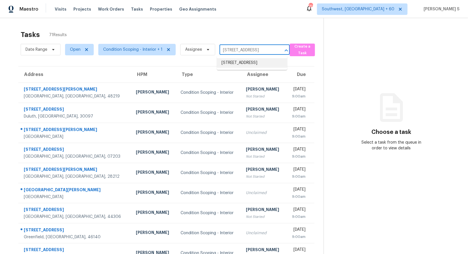
click at [237, 61] on li "[STREET_ADDRESS]" at bounding box center [252, 62] width 70 height 9
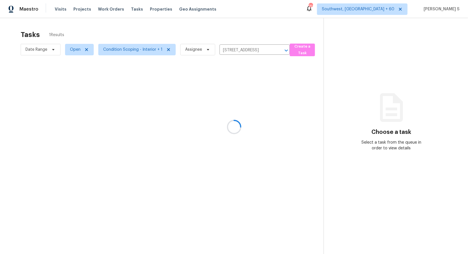
click at [218, 83] on div at bounding box center [234, 127] width 468 height 254
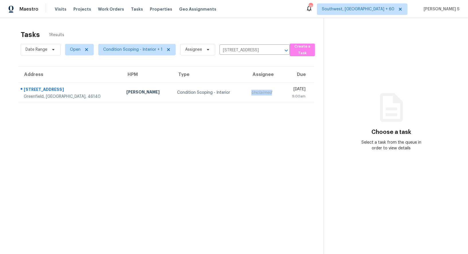
click at [247, 83] on td "Unclaimed" at bounding box center [265, 93] width 36 height 20
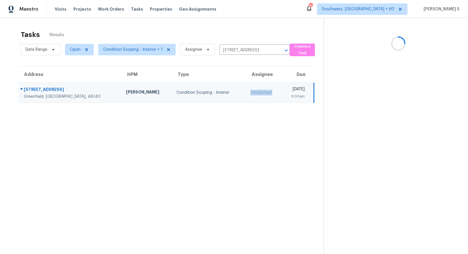
click at [246, 83] on td "Unclaimed" at bounding box center [264, 93] width 36 height 20
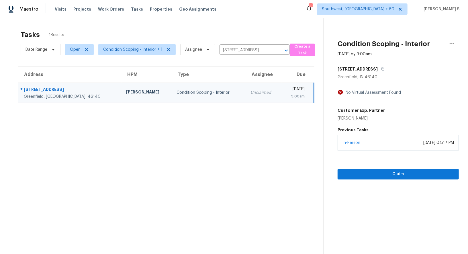
click at [370, 147] on div "In-Person September 25, 2025 at 04:17 PM" at bounding box center [398, 142] width 121 height 15
click at [374, 171] on span "Claim" at bounding box center [398, 174] width 112 height 7
click at [252, 100] on td "Anbu Jebakumar S Not Started" at bounding box center [258, 93] width 52 height 20
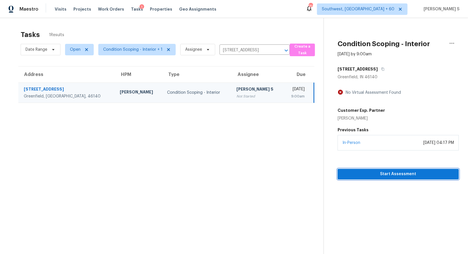
click at [367, 175] on span "Start Assessment" at bounding box center [398, 174] width 112 height 7
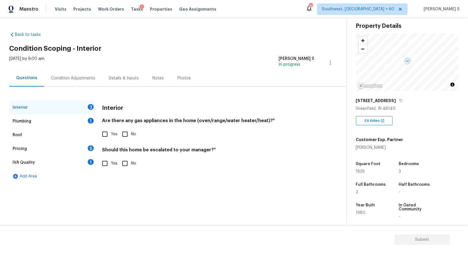
scroll to position [79, 0]
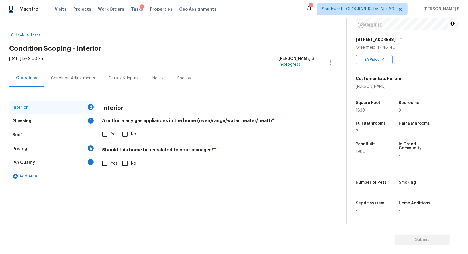
click at [87, 162] on div "IVA Quality 1" at bounding box center [52, 163] width 86 height 14
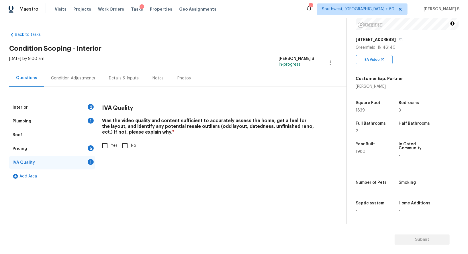
click at [91, 144] on div "Pricing 5" at bounding box center [52, 149] width 86 height 14
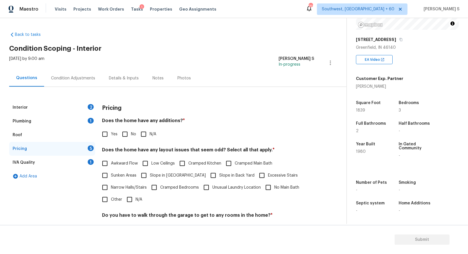
scroll to position [36, 0]
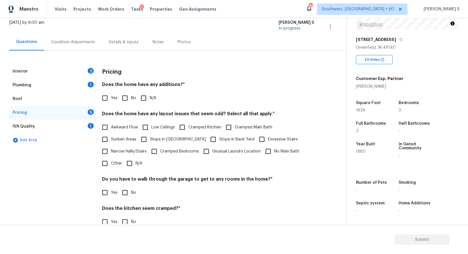
click at [105, 161] on input "Other" at bounding box center [105, 163] width 12 height 12
checkbox input "true"
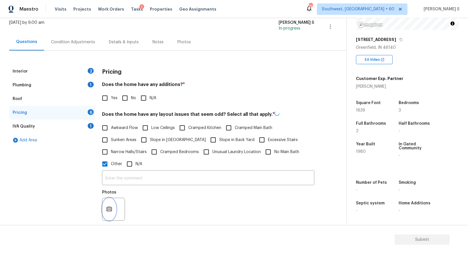
click at [113, 204] on button "button" at bounding box center [109, 209] width 14 height 22
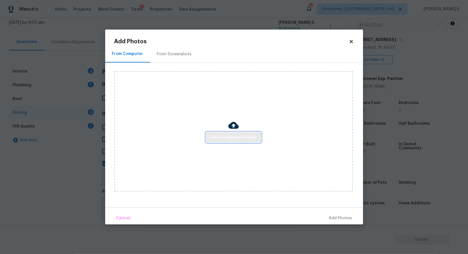
click at [248, 136] on span "Click to Upload Photos" at bounding box center [234, 137] width 46 height 7
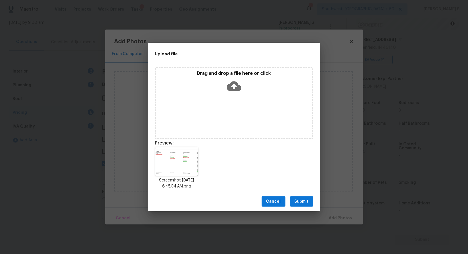
click at [294, 197] on button "Submit" at bounding box center [301, 201] width 23 height 11
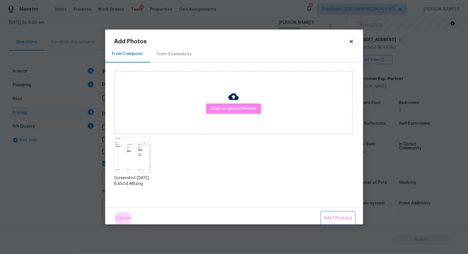
click at [322, 212] on button "Add 1 Photo(s)" at bounding box center [338, 218] width 33 height 12
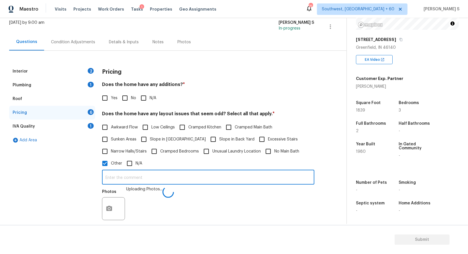
click at [259, 174] on input "text" at bounding box center [208, 177] width 212 height 13
type input "sqft, bedroom and bathroom discrepancy."
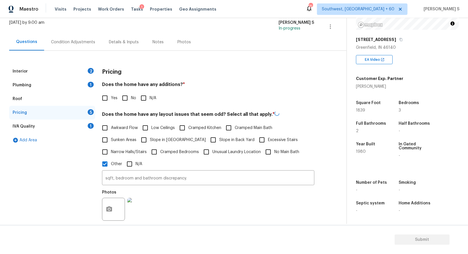
click at [220, 210] on div "Photos" at bounding box center [208, 205] width 212 height 37
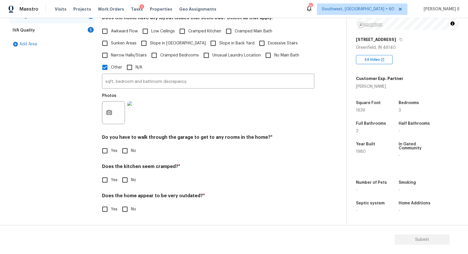
click at [132, 143] on div "Do you have to walk through the garage to get to any rooms in the home? * Yes No" at bounding box center [208, 145] width 212 height 22
click at [129, 150] on input "No" at bounding box center [125, 151] width 12 height 12
checkbox input "true"
click at [119, 175] on input "No" at bounding box center [125, 181] width 12 height 12
checkbox input "true"
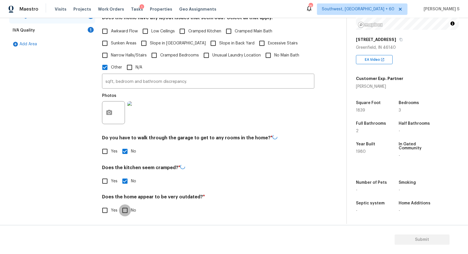
click at [119, 204] on input "No" at bounding box center [125, 210] width 12 height 12
checkbox input "true"
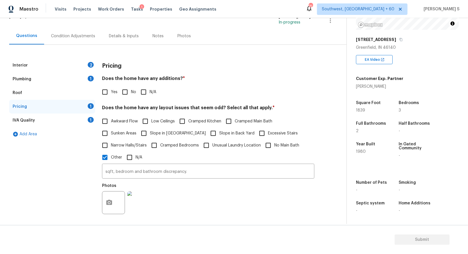
scroll to position [0, 0]
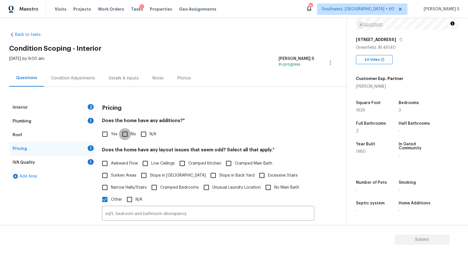
click at [125, 130] on input "No" at bounding box center [125, 134] width 12 height 12
checkbox input "true"
click at [77, 101] on div "Interior 2" at bounding box center [52, 108] width 86 height 14
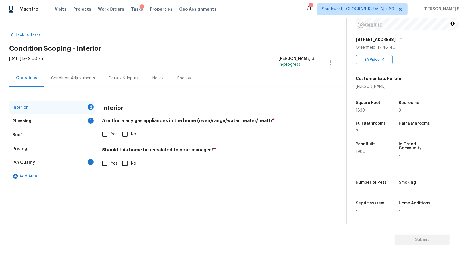
click at [102, 134] on input "Yes" at bounding box center [105, 134] width 12 height 12
checkbox input "true"
click at [94, 122] on div "Plumbing 1" at bounding box center [52, 121] width 86 height 14
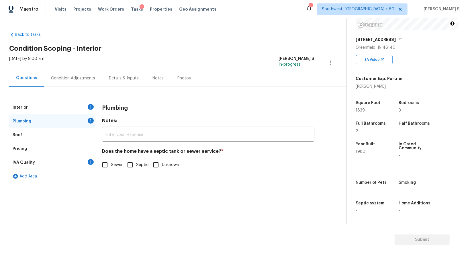
click at [107, 163] on input "Sewer" at bounding box center [105, 165] width 12 height 12
checkbox input "true"
click at [81, 161] on div "IVA Quality 1" at bounding box center [52, 163] width 86 height 14
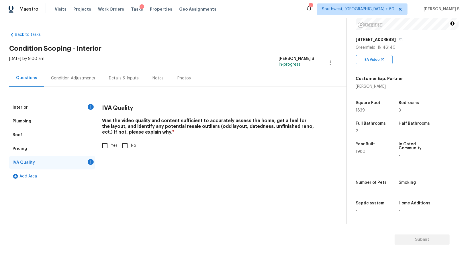
click at [114, 145] on span "Yes" at bounding box center [114, 146] width 7 height 6
click at [111, 145] on input "Yes" at bounding box center [105, 146] width 12 height 12
checkbox input "true"
click at [91, 104] on div "1" at bounding box center [91, 107] width 6 height 6
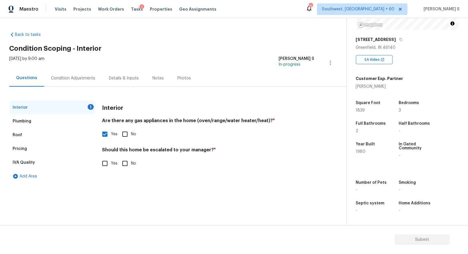
drag, startPoint x: 106, startPoint y: 168, endPoint x: 114, endPoint y: 168, distance: 7.7
click at [106, 168] on input "Yes" at bounding box center [105, 163] width 12 height 12
checkbox input "true"
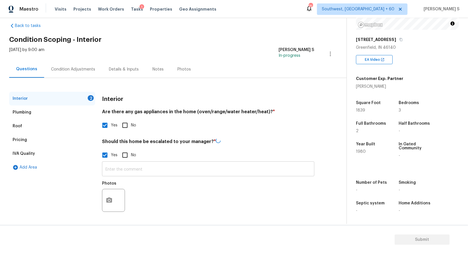
scroll to position [8, 0]
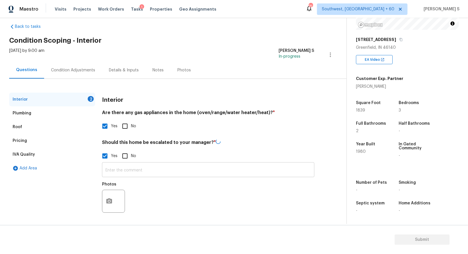
click at [146, 174] on input "text" at bounding box center [208, 170] width 212 height 13
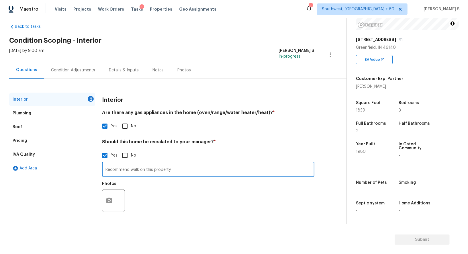
click at [200, 214] on div "Photos" at bounding box center [208, 196] width 212 height 37
click at [190, 173] on input "Recommend walk on this property." at bounding box center [208, 169] width 212 height 13
paste input "HOME IS FROM 1900, NOT 1980. THIS HOME IS 125 YEARS OLD….. Age alone should be …"
type input "Recommend walk on this property. HOME IS FROM 1900, NOT 1980. THIS HOME IS 125 …"
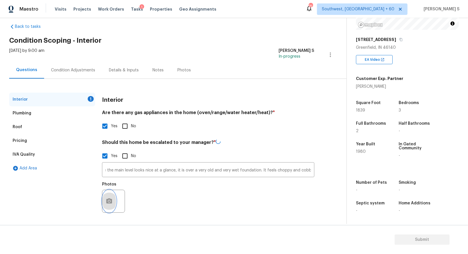
click at [105, 200] on button "button" at bounding box center [109, 201] width 14 height 22
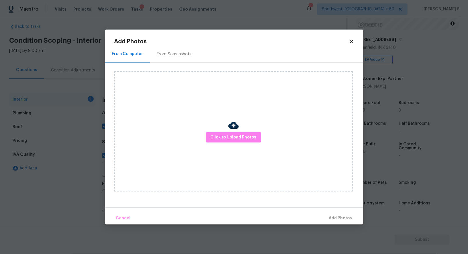
click at [94, 188] on body "Maestro Visits Projects Work Orders Tasks 1 Properties Geo Assignments 753 Sout…" at bounding box center [234, 127] width 468 height 254
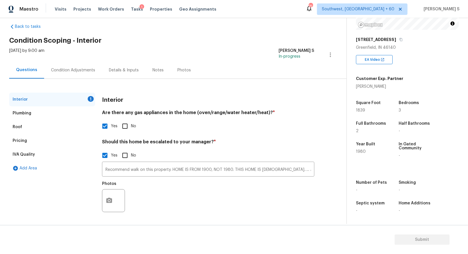
click at [30, 137] on div "Pricing" at bounding box center [52, 141] width 86 height 14
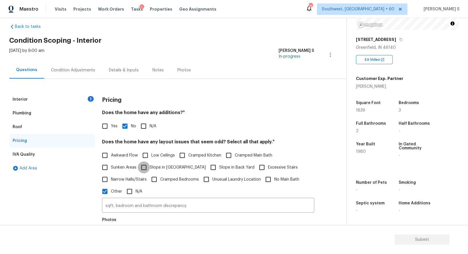
click at [144, 167] on input "Slope in Front Yard" at bounding box center [144, 167] width 12 height 12
checkbox input "true"
click at [105, 120] on input "Yes" at bounding box center [105, 126] width 12 height 12
checkbox input "true"
checkbox input "false"
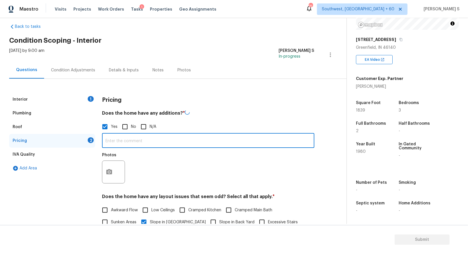
click at [120, 142] on input "text" at bounding box center [208, 140] width 212 height 13
paste input "HOME IS FROM 1900, NOT 1980. THIS HOME IS 125 YEARS OLD….. How stars multiple a…"
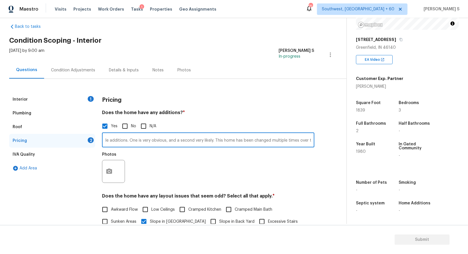
scroll to position [0, 171]
type input "HOME IS FROM 1900, NOT 1980. THIS HOME IS 125 YEARS OLD….. How stars multiple a…"
click at [110, 171] on icon "button" at bounding box center [109, 171] width 7 height 7
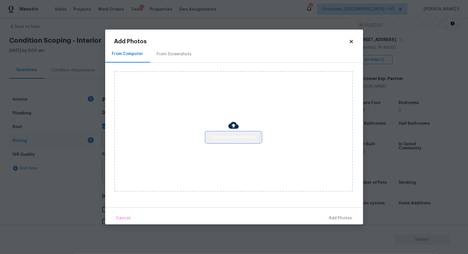
click at [208, 134] on button "Click to Upload Photos" at bounding box center [233, 137] width 55 height 11
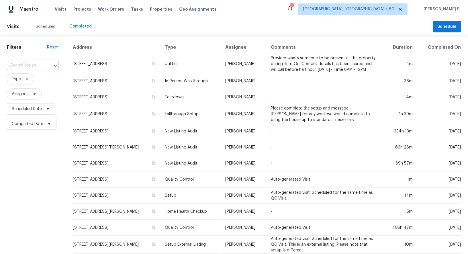
click at [45, 63] on div at bounding box center [51, 66] width 15 height 8
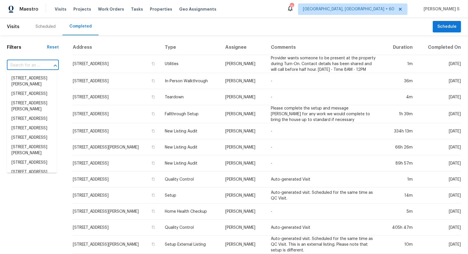
paste input "[STREET_ADDRESS]"
type input "[STREET_ADDRESS]"
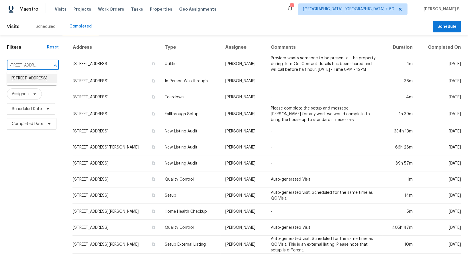
click at [32, 80] on li "[STREET_ADDRESS]" at bounding box center [32, 78] width 50 height 9
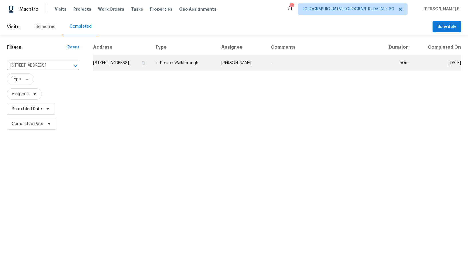
click at [128, 62] on td "[STREET_ADDRESS]" at bounding box center [122, 63] width 58 height 16
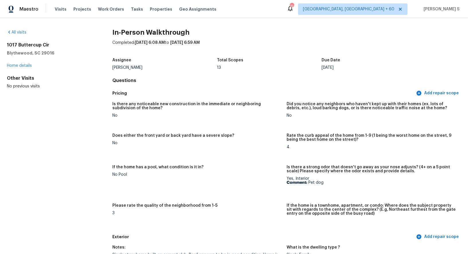
click at [211, 171] on div "If the home has a pool, what condition is it in?" at bounding box center [197, 168] width 170 height 7
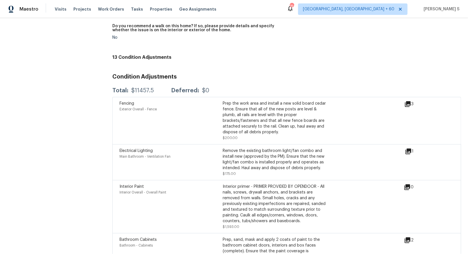
scroll to position [1239, 0]
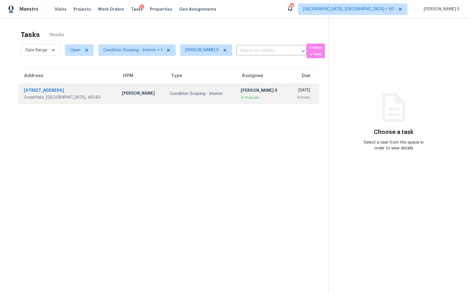
click at [241, 88] on div "[PERSON_NAME] S" at bounding box center [262, 90] width 43 height 7
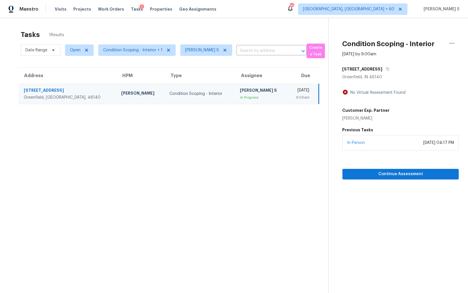
click at [396, 147] on div "In-Person [DATE] 04:17 PM" at bounding box center [401, 142] width 116 height 15
click at [396, 171] on span "Continue Assessment" at bounding box center [400, 174] width 107 height 7
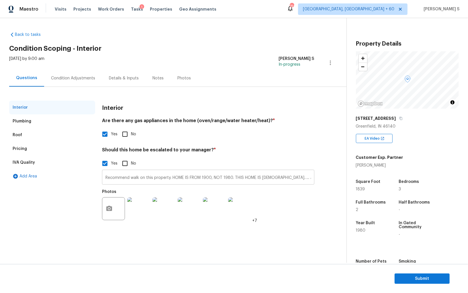
click at [168, 180] on input "Recommend walk on this property. HOME IS FROM 1900, NOT 1980. THIS HOME IS 125 …" at bounding box center [208, 177] width 212 height 13
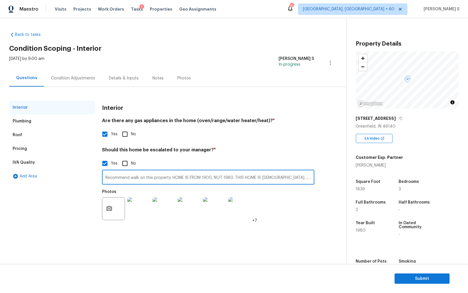
click at [25, 149] on div "Pricing" at bounding box center [20, 149] width 14 height 6
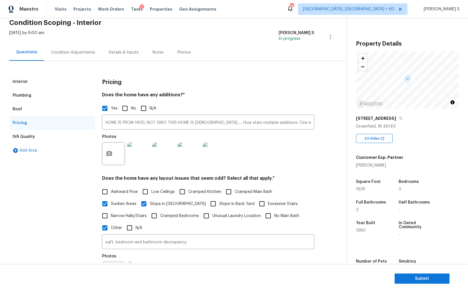
scroll to position [45, 0]
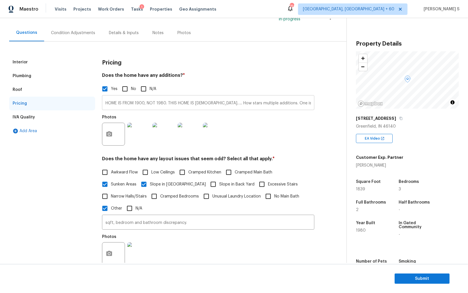
click at [162, 101] on input "HOME IS FROM 1900, NOT 1980. THIS HOME IS 125 YEARS OLD….. How stars multiple a…" at bounding box center [208, 103] width 212 height 13
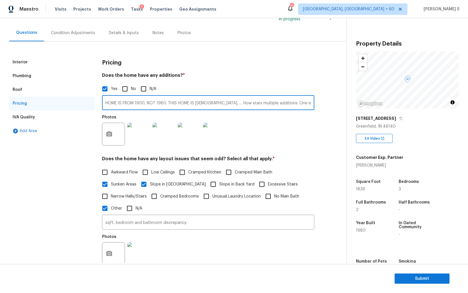
scroll to position [61, 0]
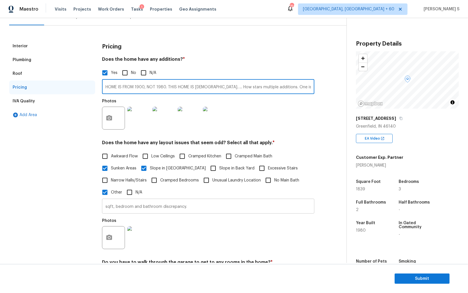
click at [163, 206] on input "sqft, bedroom and bathroom discrepancy." at bounding box center [208, 206] width 212 height 13
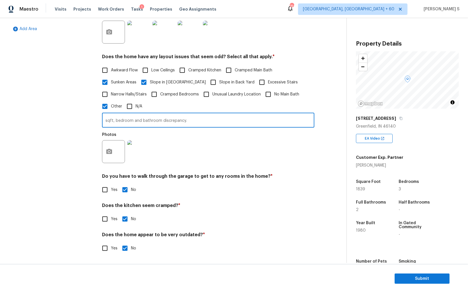
scroll to position [0, 0]
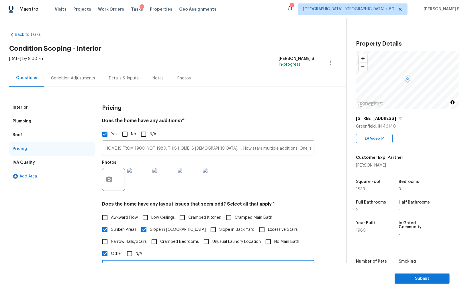
click at [71, 83] on div "Condition Adjustments" at bounding box center [73, 78] width 58 height 17
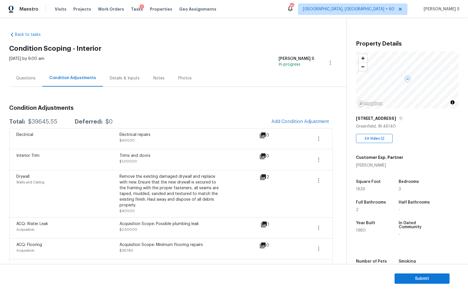
click at [52, 123] on div "$39645.55" at bounding box center [42, 122] width 29 height 6
copy div "39645.55"
click at [402, 281] on span "Submit" at bounding box center [422, 278] width 46 height 7
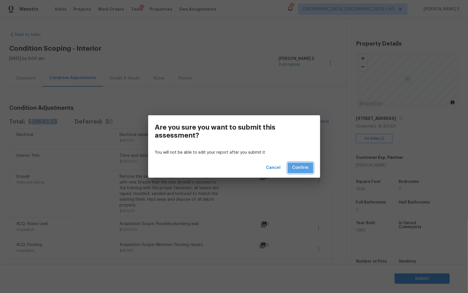
click at [305, 170] on span "Confirm" at bounding box center [300, 167] width 16 height 7
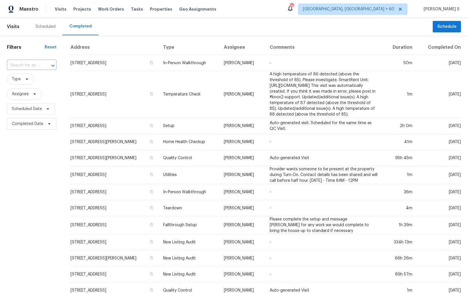
click at [26, 56] on div "Filters Reset ​ Type Assignee Scheduled Date Completed Date" at bounding box center [31, 231] width 63 height 393
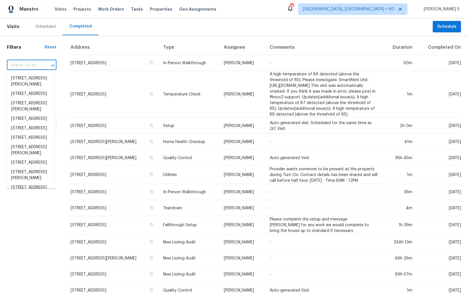
click at [30, 62] on input "text" at bounding box center [24, 65] width 34 height 9
paste input "[STREET_ADDRESS]"
type input "[STREET_ADDRESS]"
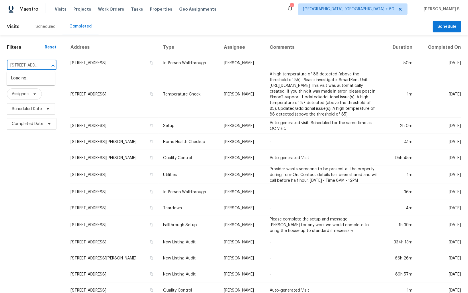
scroll to position [0, 35]
click at [32, 78] on li "[STREET_ADDRESS]" at bounding box center [31, 78] width 48 height 9
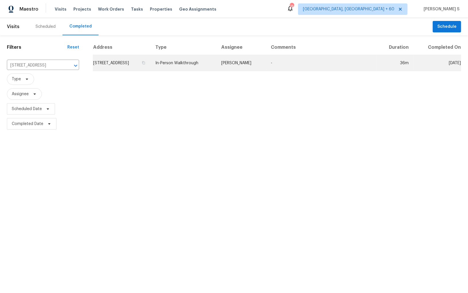
click at [103, 64] on td "[STREET_ADDRESS]" at bounding box center [122, 63] width 58 height 16
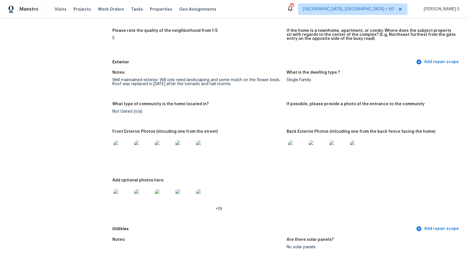
scroll to position [175, 0]
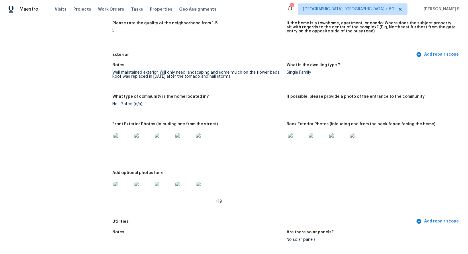
click at [127, 138] on img at bounding box center [123, 142] width 18 height 18
click at [293, 143] on img at bounding box center [297, 142] width 18 height 18
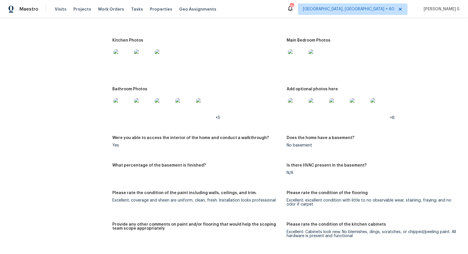
scroll to position [689, 0]
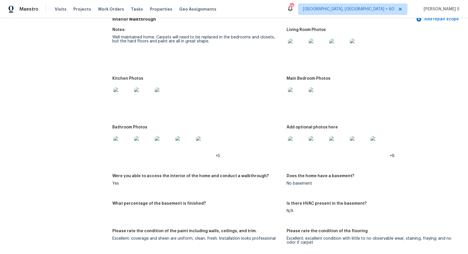
click at [297, 49] on img at bounding box center [297, 48] width 18 height 18
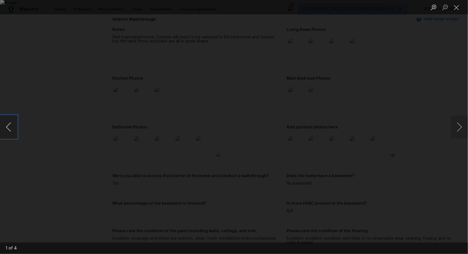
click at [17, 120] on button "Previous image" at bounding box center [8, 127] width 17 height 23
click at [445, 68] on div "Lightbox" at bounding box center [234, 127] width 468 height 254
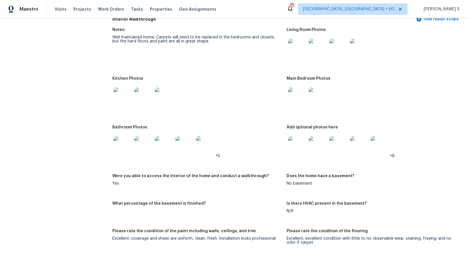
click at [66, 109] on div "All visits 1126 Daffodil Dr Temple, TX 76502 Home details Other Visits No previ…" at bounding box center [50, 135] width 87 height 1589
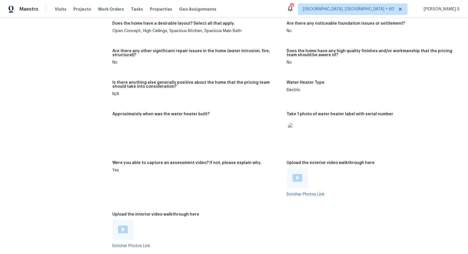
scroll to position [1047, 0]
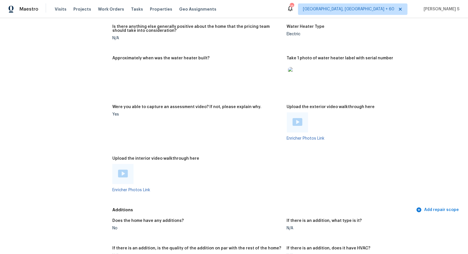
click at [126, 176] on img at bounding box center [123, 174] width 10 height 8
click at [296, 121] on img at bounding box center [298, 122] width 10 height 8
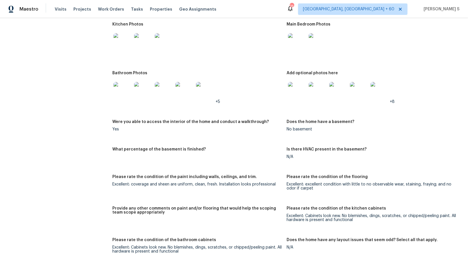
scroll to position [667, 0]
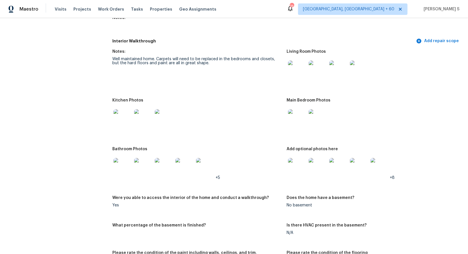
click at [302, 66] on img at bounding box center [297, 69] width 18 height 18
click at [123, 120] on img at bounding box center [123, 118] width 18 height 18
click at [294, 118] on img at bounding box center [297, 118] width 18 height 18
click at [127, 166] on img at bounding box center [123, 167] width 18 height 18
click at [300, 167] on img at bounding box center [297, 167] width 18 height 18
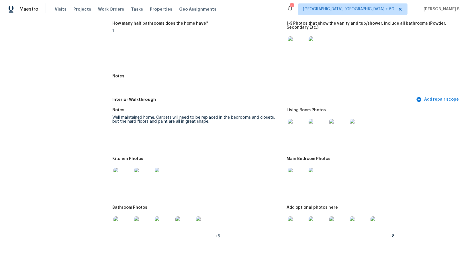
scroll to position [689, 0]
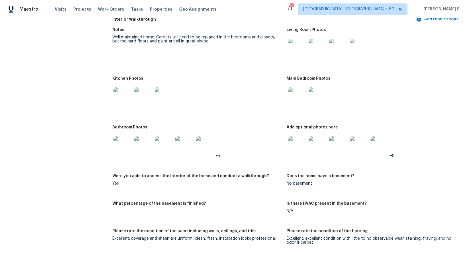
click at [249, 166] on figure "Bathroom Photos +5" at bounding box center [199, 146] width 174 height 42
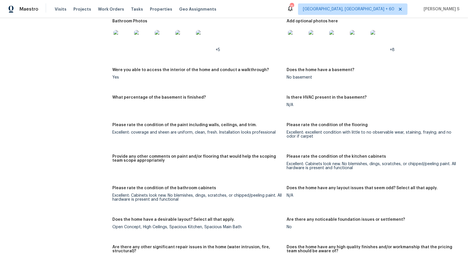
scroll to position [31, 0]
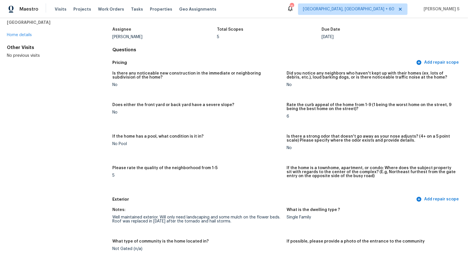
click at [295, 81] on div "Did you notice any neighbors who haven't kept up with their homes (ex. lots of …" at bounding box center [372, 76] width 170 height 11
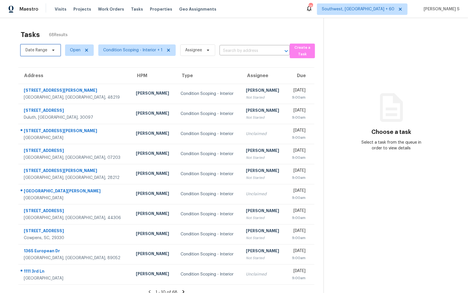
click at [48, 46] on span "Date Range" at bounding box center [41, 49] width 40 height 11
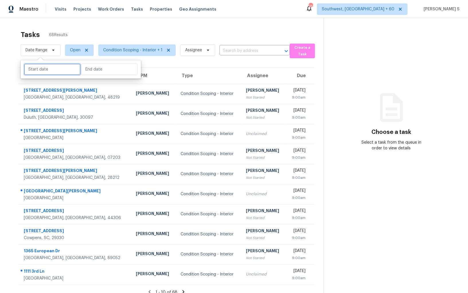
click at [47, 67] on input "text" at bounding box center [52, 69] width 56 height 11
select select "8"
select select "2025"
select select "9"
select select "2025"
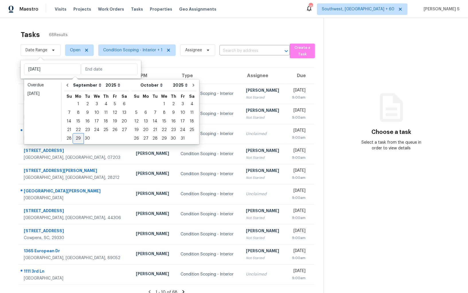
click at [75, 139] on div "29" at bounding box center [78, 138] width 9 height 8
type input "[DATE]"
click at [75, 139] on div "29" at bounding box center [78, 138] width 9 height 8
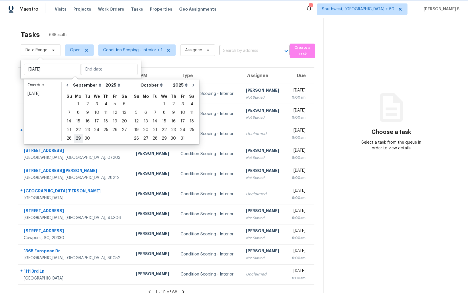
type input "[DATE]"
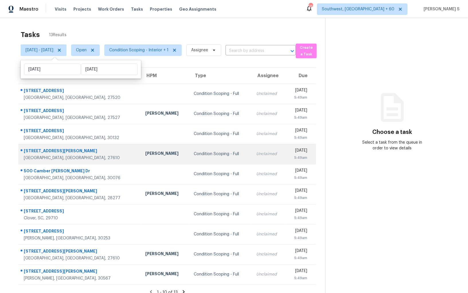
click at [142, 160] on td "[PERSON_NAME]" at bounding box center [165, 154] width 49 height 20
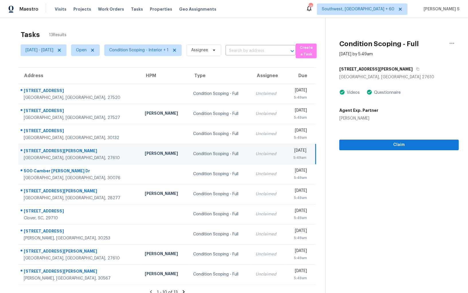
scroll to position [18, 0]
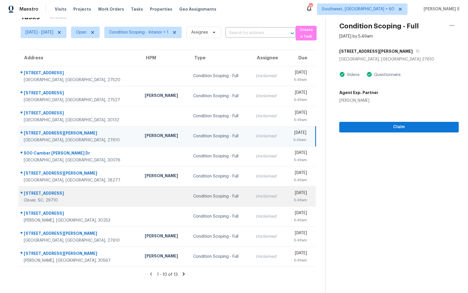
click at [201, 200] on td "Condition Scoping - Full" at bounding box center [220, 196] width 62 height 20
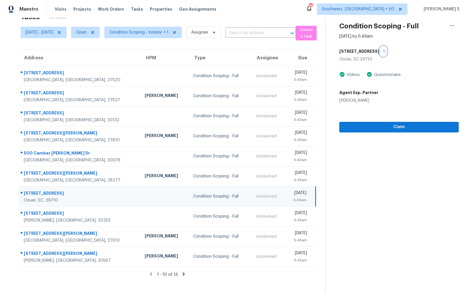
click at [386, 50] on icon "button" at bounding box center [384, 51] width 3 height 3
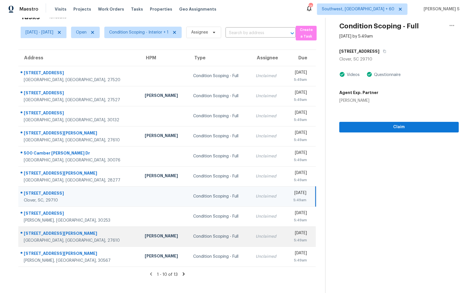
click at [252, 239] on td "Unclaimed" at bounding box center [268, 236] width 34 height 20
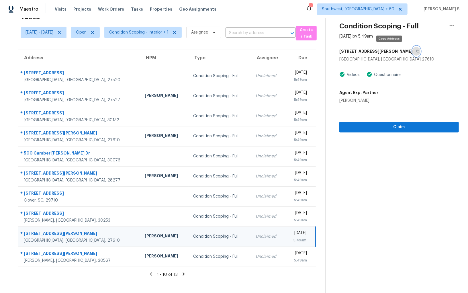
click at [416, 50] on icon "button" at bounding box center [417, 51] width 3 height 3
click at [256, 236] on div "Unclaimed" at bounding box center [268, 237] width 25 height 6
click at [380, 128] on span "Claim" at bounding box center [399, 127] width 110 height 7
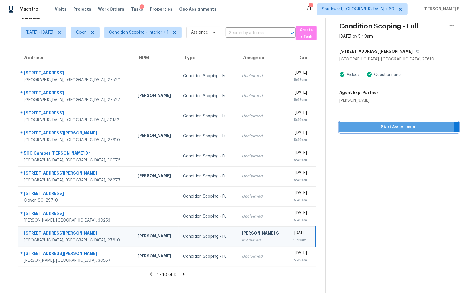
click at [396, 126] on span "Start Assessment" at bounding box center [399, 127] width 110 height 7
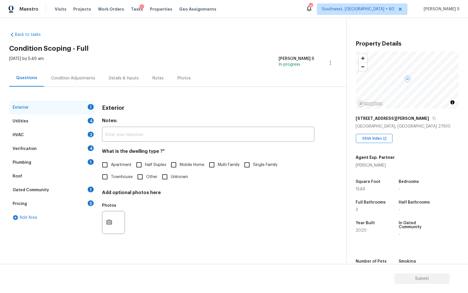
scroll to position [40, 0]
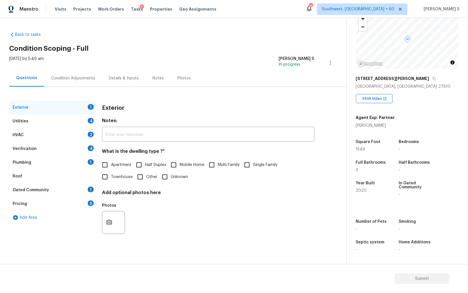
click at [114, 175] on span "Townhouse" at bounding box center [122, 177] width 22 height 6
click at [111, 175] on input "Townhouse" at bounding box center [105, 177] width 12 height 12
checkbox input "true"
click at [88, 121] on div "4" at bounding box center [91, 121] width 6 height 6
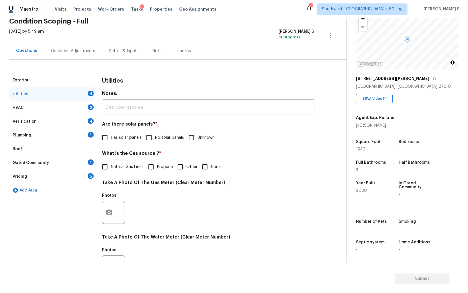
scroll to position [54, 0]
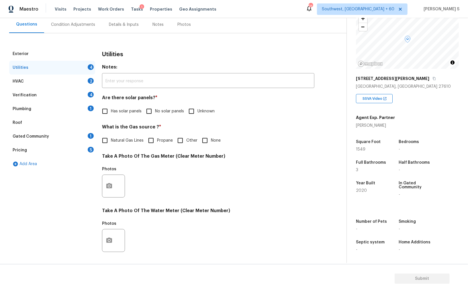
click at [154, 114] on input "No solar panels" at bounding box center [149, 111] width 12 height 12
checkbox input "true"
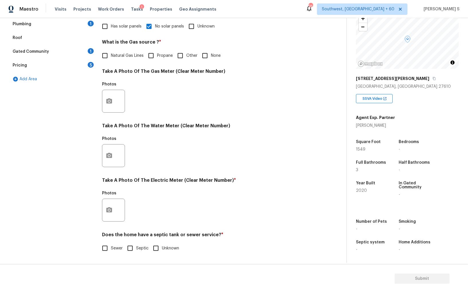
click at [113, 247] on span "Sewer" at bounding box center [117, 248] width 12 height 6
click at [111, 247] on input "Sewer" at bounding box center [105, 248] width 12 height 12
checkbox input "true"
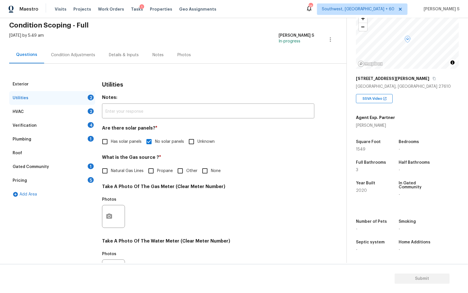
scroll to position [0, 0]
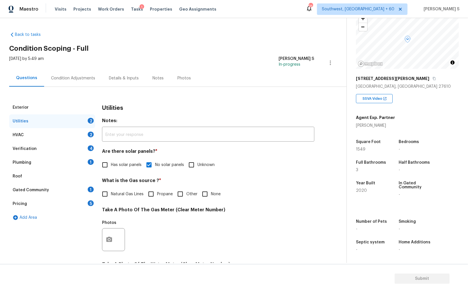
click at [87, 161] on div "Plumbing 1" at bounding box center [52, 163] width 86 height 14
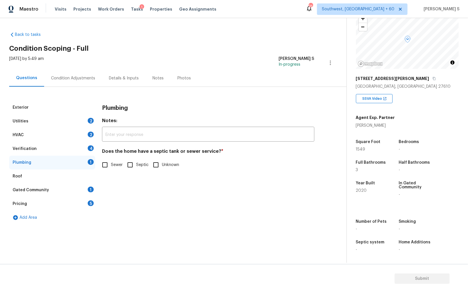
click at [104, 168] on input "Sewer" at bounding box center [105, 165] width 12 height 12
checkbox input "true"
click at [87, 190] on div "Gated Community 1" at bounding box center [52, 190] width 86 height 14
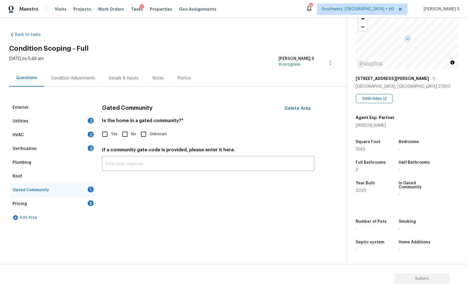
click at [120, 133] on input "No" at bounding box center [125, 134] width 12 height 12
checkbox input "true"
click at [85, 144] on div "Verification 4" at bounding box center [52, 149] width 86 height 14
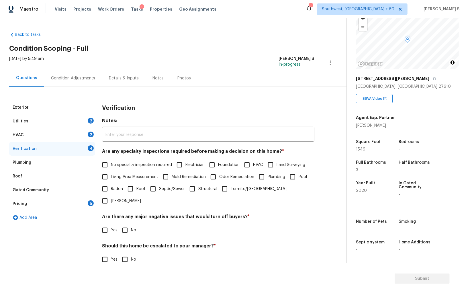
click at [106, 163] on input "No specialty inspection required" at bounding box center [105, 165] width 12 height 12
checkbox input "true"
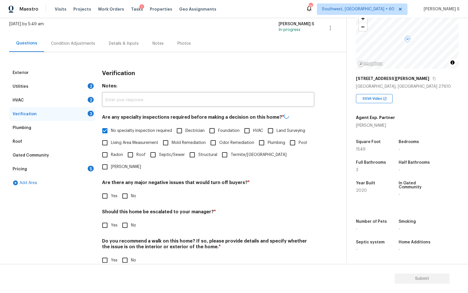
scroll to position [34, 0]
click at [128, 190] on input "No" at bounding box center [125, 196] width 12 height 12
checkbox input "true"
click at [124, 254] on input "No" at bounding box center [125, 260] width 12 height 12
checkbox input "true"
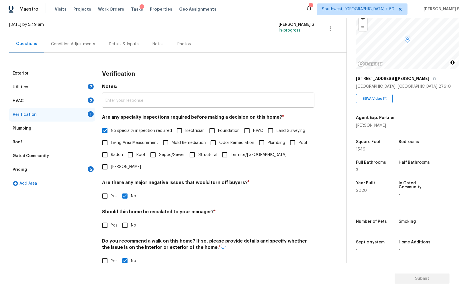
scroll to position [0, 0]
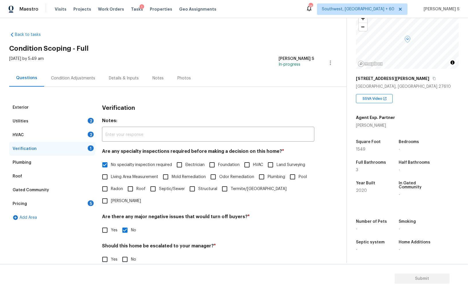
click at [89, 133] on div "2" at bounding box center [91, 135] width 6 height 6
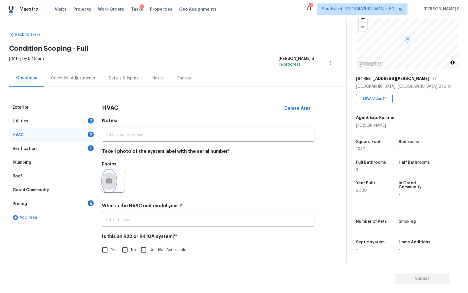
click at [107, 178] on icon "button" at bounding box center [109, 181] width 7 height 7
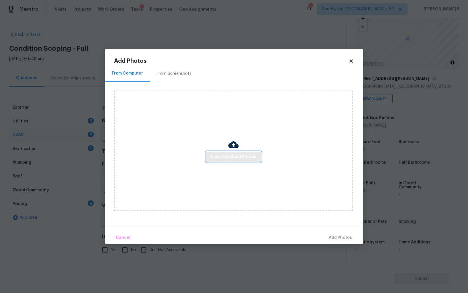
click at [225, 160] on span "Click to Upload Photos" at bounding box center [234, 156] width 46 height 7
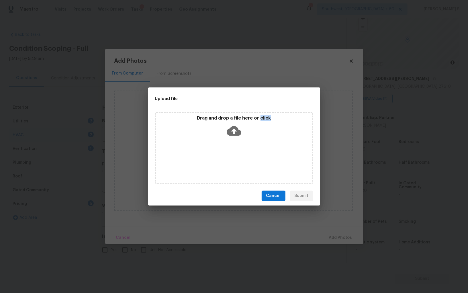
click at [225, 160] on div "Drag and drop a file here or click" at bounding box center [234, 148] width 158 height 72
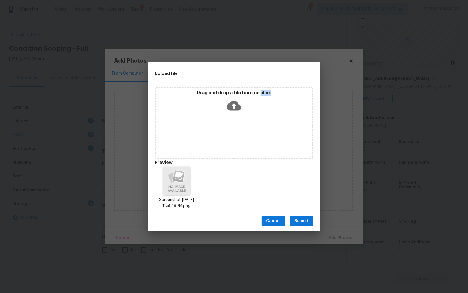
click at [306, 222] on span "Submit" at bounding box center [302, 221] width 14 height 7
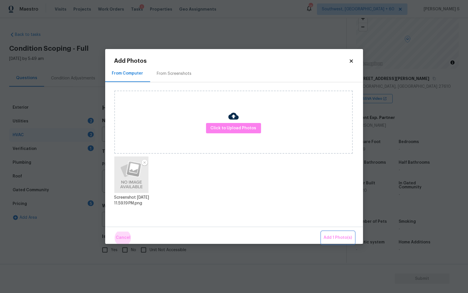
click at [322, 232] on button "Add 1 Photo(s)" at bounding box center [338, 238] width 33 height 12
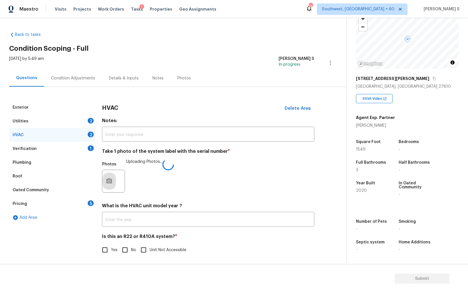
click at [127, 250] on input "No" at bounding box center [125, 250] width 12 height 12
checkbox input "true"
click at [93, 120] on div "2" at bounding box center [91, 121] width 6 height 6
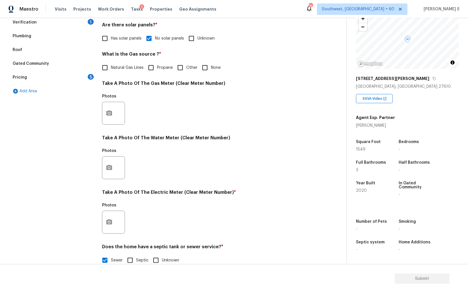
scroll to position [135, 0]
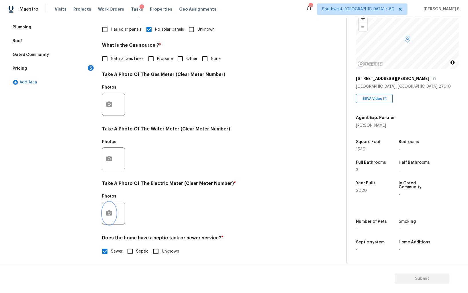
click at [111, 209] on button "button" at bounding box center [109, 213] width 14 height 22
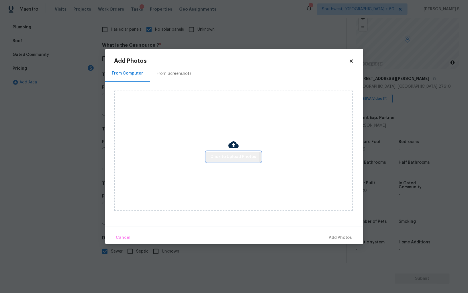
click at [216, 159] on span "Click to Upload Photos" at bounding box center [234, 156] width 46 height 7
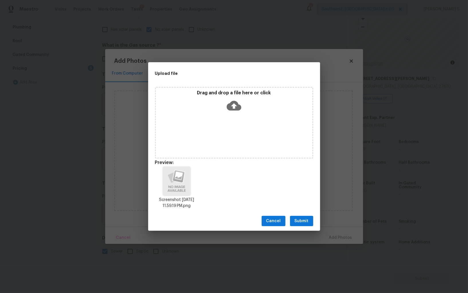
click at [300, 221] on span "Submit" at bounding box center [302, 221] width 14 height 7
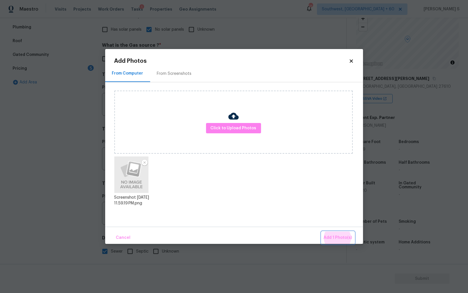
click at [322, 232] on button "Add 1 Photo(s)" at bounding box center [338, 238] width 33 height 12
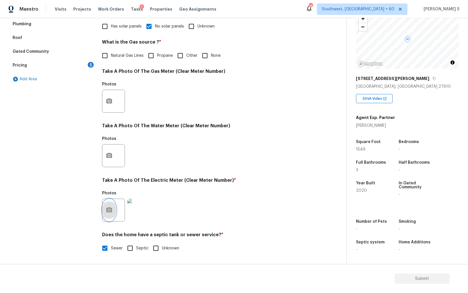
scroll to position [0, 0]
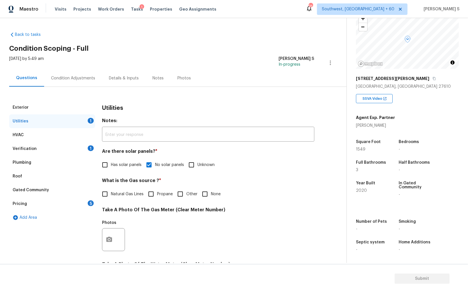
click at [58, 109] on div "Exterior" at bounding box center [52, 108] width 86 height 14
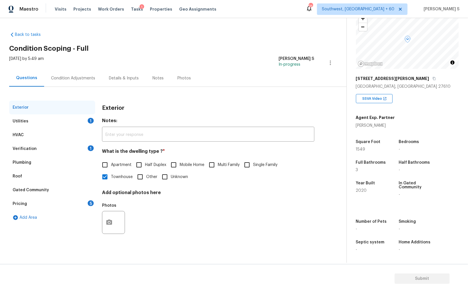
click at [77, 80] on div "Condition Adjustments" at bounding box center [73, 78] width 44 height 6
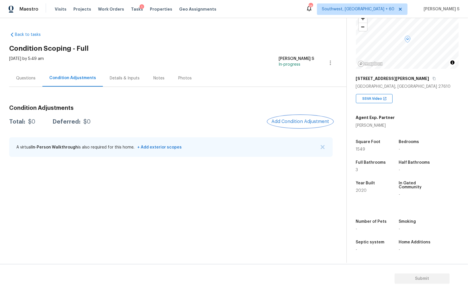
click at [271, 121] on button "Add Condition Adjustment" at bounding box center [300, 122] width 65 height 12
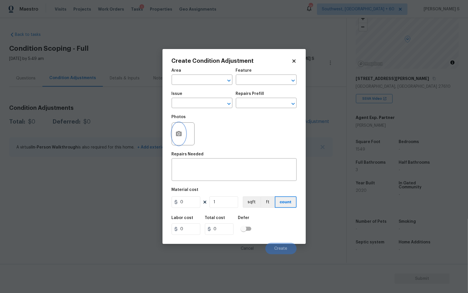
click at [180, 129] on button "button" at bounding box center [179, 134] width 14 height 22
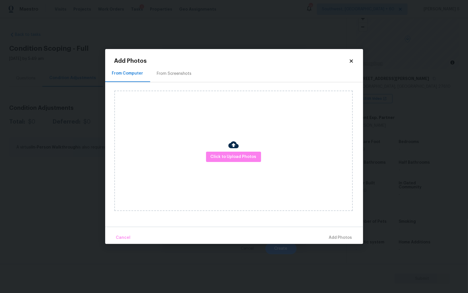
click at [172, 73] on div "From Screenshots" at bounding box center [174, 74] width 35 height 6
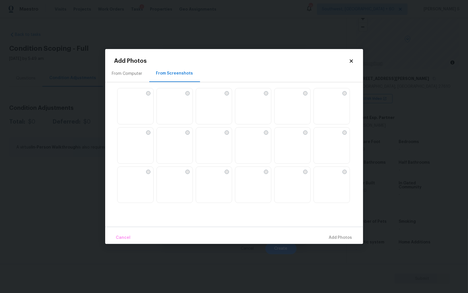
click at [245, 97] on img at bounding box center [239, 92] width 9 height 9
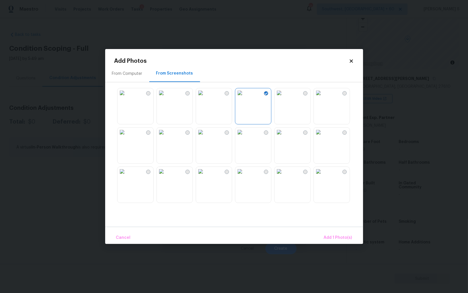
click at [240, 137] on img at bounding box center [239, 132] width 9 height 9
click at [204, 97] on img at bounding box center [200, 92] width 9 height 9
click at [205, 176] on img at bounding box center [200, 171] width 9 height 9
click at [284, 137] on img at bounding box center [279, 132] width 9 height 9
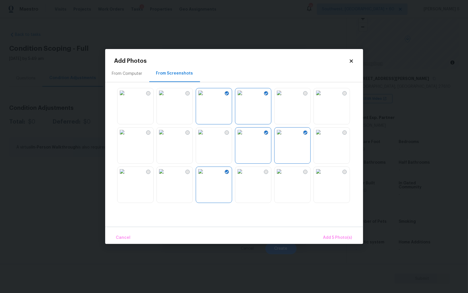
click at [323, 137] on img at bounding box center [318, 132] width 9 height 9
click at [323, 176] on img at bounding box center [318, 171] width 9 height 9
click at [127, 175] on img at bounding box center [122, 171] width 9 height 9
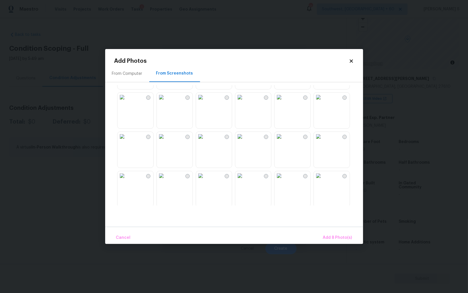
click at [205, 102] on img at bounding box center [200, 97] width 9 height 9
click at [245, 102] on img at bounding box center [239, 97] width 9 height 9
click at [159, 141] on img at bounding box center [161, 136] width 9 height 9
click at [127, 141] on img at bounding box center [122, 136] width 9 height 9
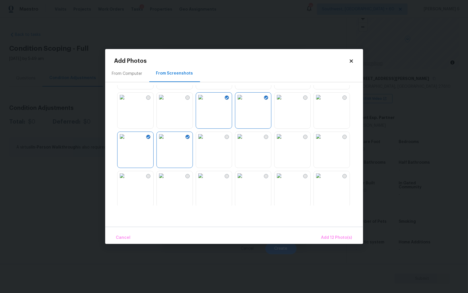
click at [166, 180] on img at bounding box center [161, 175] width 9 height 9
click at [237, 141] on img at bounding box center [239, 136] width 9 height 9
click at [245, 180] on img at bounding box center [239, 175] width 9 height 9
click at [323, 180] on img at bounding box center [318, 175] width 9 height 9
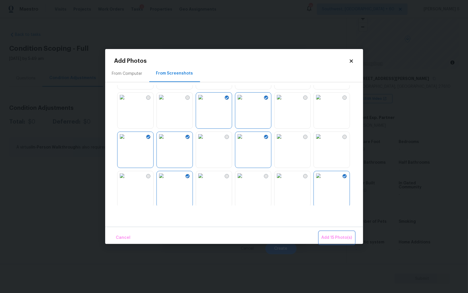
click at [329, 235] on span "Add 15 Photo(s)" at bounding box center [337, 237] width 31 height 7
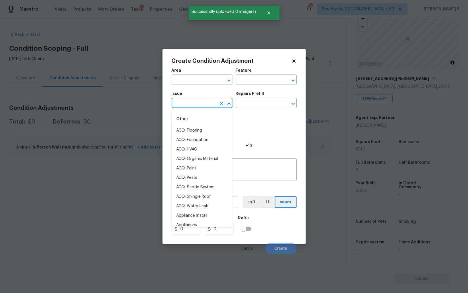
click at [194, 108] on input "text" at bounding box center [194, 103] width 45 height 9
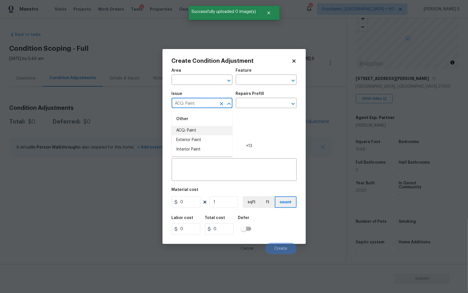
type input "ACQ: Paint"
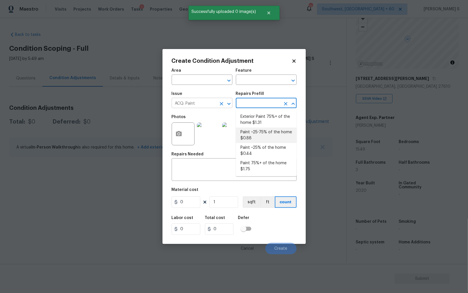
type input "Acquisition"
type textarea "Acquisition Scope: ~25 - 75% of the home needs interior paint"
type input "0.88"
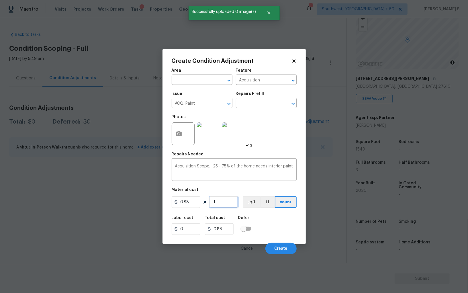
click at [223, 201] on input "1" at bounding box center [224, 201] width 29 height 11
type input "15"
type input "13.2"
type input "154"
type input "135.52"
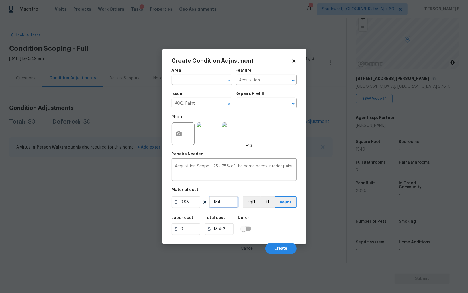
type input "1549"
type input "1363.12"
type input "1549"
click at [253, 204] on button "sqft" at bounding box center [252, 201] width 18 height 11
click at [267, 224] on div "Labor cost 0 Total cost 1363.12 Defer" at bounding box center [234, 225] width 125 height 26
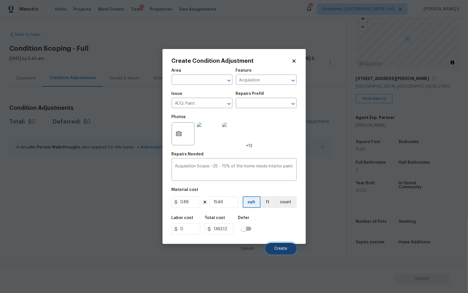
click at [286, 251] on span "Create" at bounding box center [281, 249] width 13 height 4
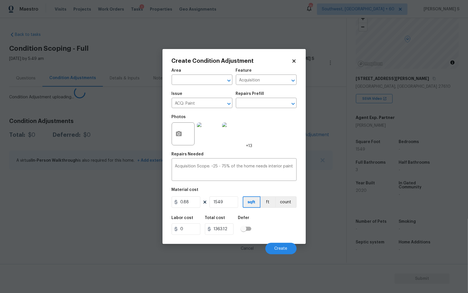
click at [104, 212] on body "Maestro Visits Projects Work Orders Tasks 1 Properties Geo Assignments [GEOGRAP…" at bounding box center [234, 146] width 468 height 293
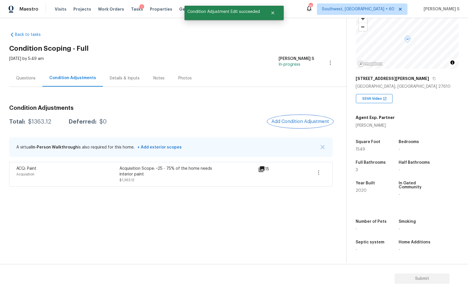
click at [319, 122] on span "Add Condition Adjustment" at bounding box center [300, 121] width 58 height 5
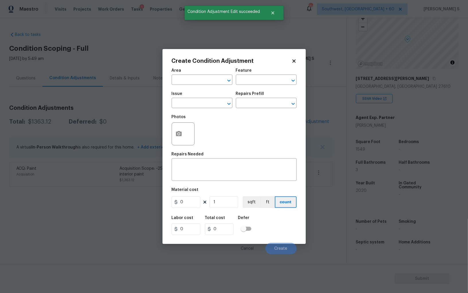
click at [172, 138] on div at bounding box center [183, 133] width 23 height 23
click at [172, 138] on button "button" at bounding box center [179, 134] width 14 height 22
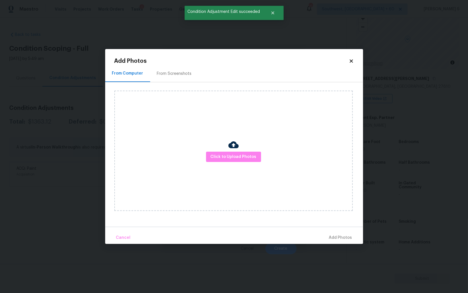
click at [185, 66] on div "From Screenshots" at bounding box center [174, 73] width 48 height 17
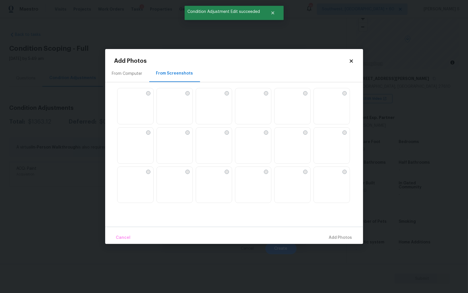
click at [204, 97] on img at bounding box center [200, 92] width 9 height 9
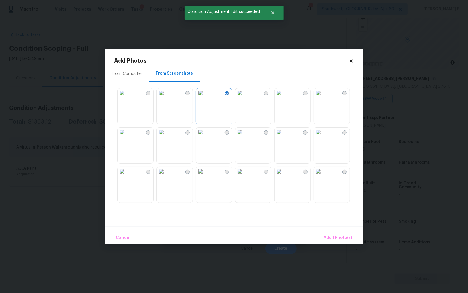
click at [127, 97] on img at bounding box center [122, 92] width 9 height 9
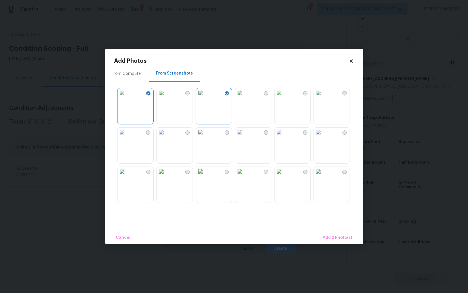
drag, startPoint x: 223, startPoint y: 190, endPoint x: 268, endPoint y: 166, distance: 50.9
click at [205, 176] on img at bounding box center [200, 171] width 9 height 9
click at [245, 137] on img at bounding box center [239, 132] width 9 height 9
click at [284, 137] on img at bounding box center [279, 132] width 9 height 9
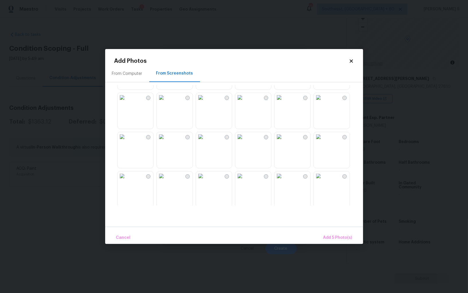
click at [205, 175] on img at bounding box center [200, 175] width 9 height 9
click at [205, 181] on img at bounding box center [200, 175] width 9 height 9
click at [245, 181] on img at bounding box center [239, 175] width 9 height 9
click at [312, 186] on div at bounding box center [238, 145] width 249 height 120
click at [284, 181] on img at bounding box center [279, 175] width 9 height 9
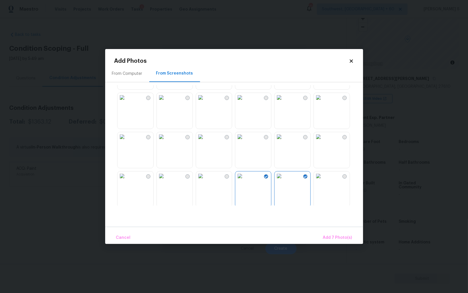
click at [316, 181] on img at bounding box center [318, 175] width 9 height 9
click at [317, 141] on img at bounding box center [318, 136] width 9 height 9
click at [323, 102] on img at bounding box center [318, 97] width 9 height 9
click at [197, 141] on img at bounding box center [200, 136] width 9 height 9
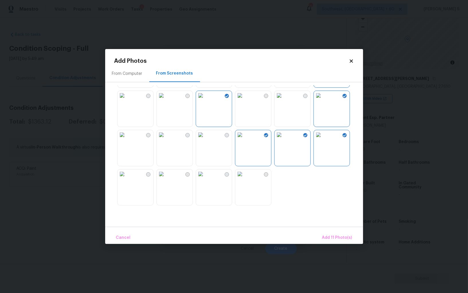
click at [127, 139] on img at bounding box center [122, 134] width 9 height 9
click at [335, 232] on button "Add 12 Photo(s)" at bounding box center [337, 238] width 36 height 12
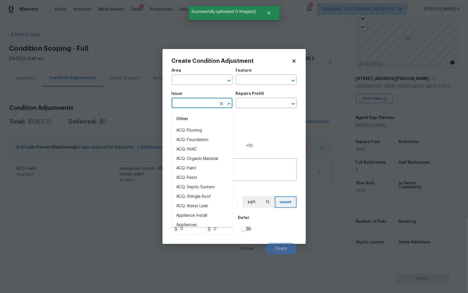
click at [193, 101] on input "text" at bounding box center [194, 103] width 45 height 9
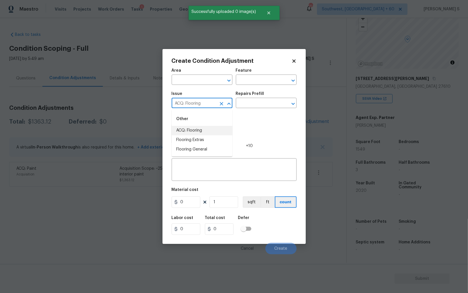
type input "ACQ: Flooring"
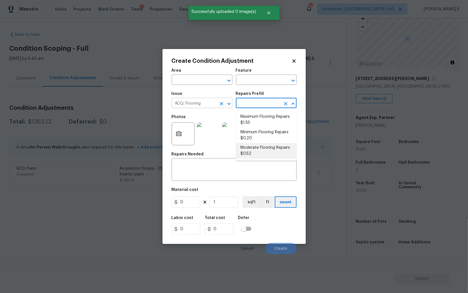
type input "Acquisition"
type textarea "Acquisition Scope: Moderate flooring repairs"
type input "0.52"
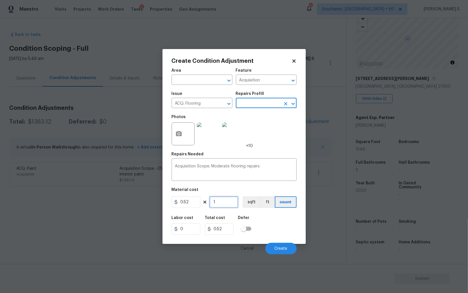
click at [232, 205] on input "1" at bounding box center [224, 201] width 29 height 11
paste input "549"
type input "1549"
type input "805.48"
type input "1549"
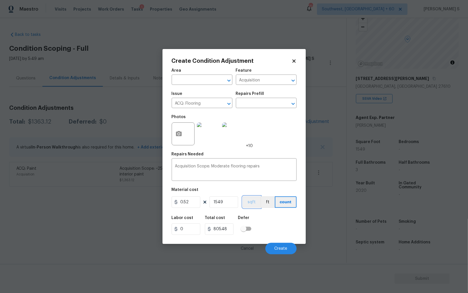
click at [252, 205] on button "sqft" at bounding box center [252, 201] width 18 height 11
click at [255, 220] on div "Labor cost 0 Total cost 805.48 Defer" at bounding box center [234, 225] width 125 height 26
click at [276, 246] on button "Create" at bounding box center [280, 248] width 31 height 11
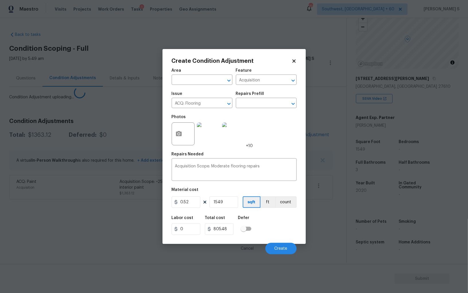
click at [116, 237] on body "Maestro Visits Projects Work Orders Tasks 1 Properties Geo Assignments [GEOGRAP…" at bounding box center [234, 146] width 468 height 293
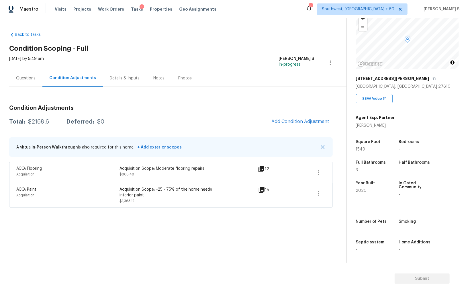
click at [26, 78] on div "Questions" at bounding box center [25, 78] width 19 height 6
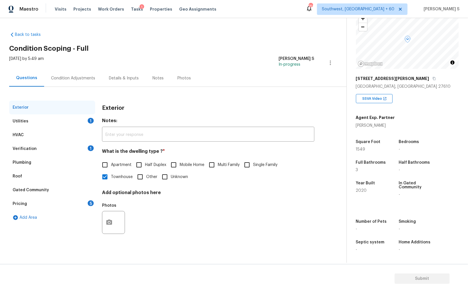
click at [52, 205] on div "Pricing 5" at bounding box center [52, 204] width 86 height 14
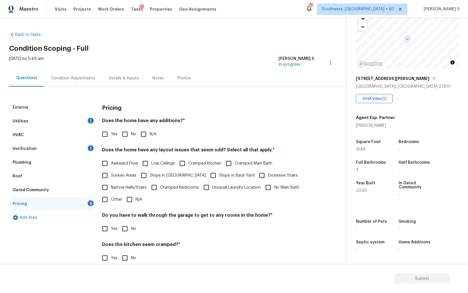
click at [125, 134] on input "No" at bounding box center [125, 134] width 12 height 12
checkbox input "true"
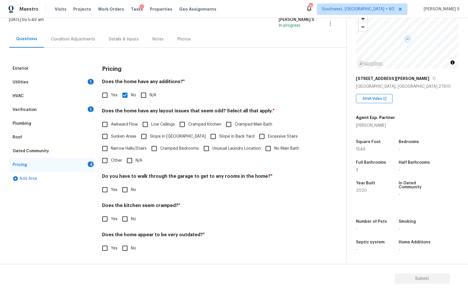
scroll to position [39, 0]
click at [126, 189] on input "No" at bounding box center [125, 190] width 12 height 12
checkbox input "true"
click at [119, 213] on input "No" at bounding box center [125, 219] width 12 height 12
checkbox input "true"
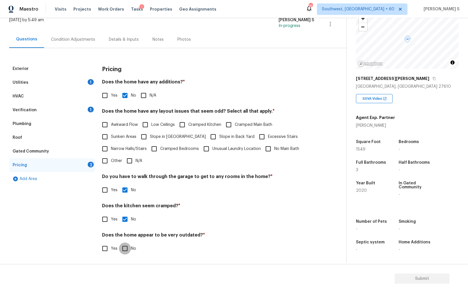
click at [119, 243] on input "No" at bounding box center [125, 249] width 12 height 12
checkbox input "true"
click at [148, 137] on input "Slope in [GEOGRAPHIC_DATA]" at bounding box center [144, 137] width 12 height 12
checkbox input "true"
click at [90, 83] on div "1" at bounding box center [91, 82] width 6 height 6
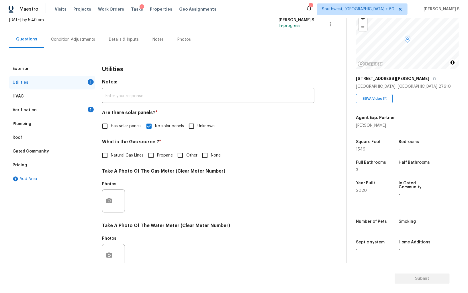
click at [118, 157] on span "Natural Gas Lines" at bounding box center [127, 156] width 33 height 6
click at [111, 157] on input "Natural Gas Lines" at bounding box center [105, 155] width 12 height 12
checkbox input "true"
click at [24, 162] on div "Pricing" at bounding box center [52, 165] width 86 height 14
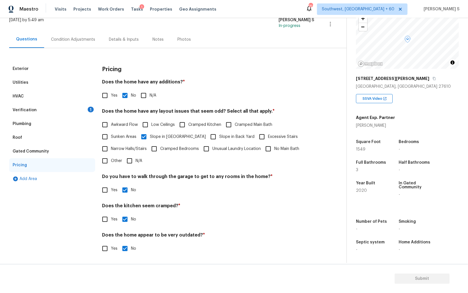
click at [207, 135] on input "Slope in Back Yard" at bounding box center [213, 137] width 12 height 12
checkbox input "true"
click at [91, 106] on div "Verification 1" at bounding box center [52, 110] width 86 height 14
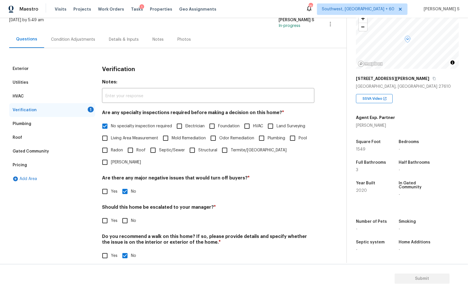
scroll to position [34, 0]
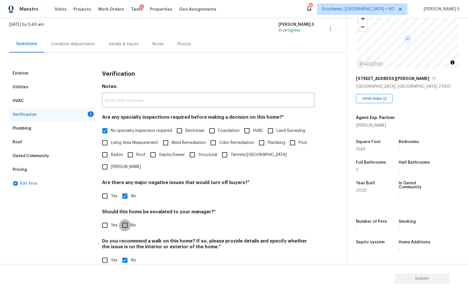
click at [130, 219] on input "No" at bounding box center [125, 225] width 12 height 12
checkbox input "true"
click at [77, 51] on div "Condition Adjustments" at bounding box center [73, 44] width 58 height 17
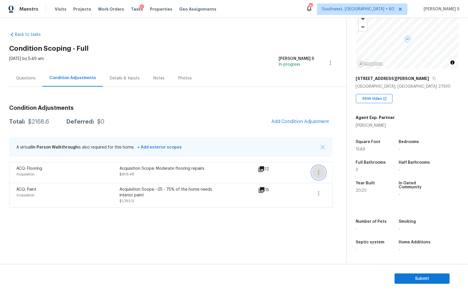
click at [323, 171] on button "button" at bounding box center [319, 173] width 14 height 14
click at [341, 171] on div "Edit" at bounding box center [351, 171] width 45 height 6
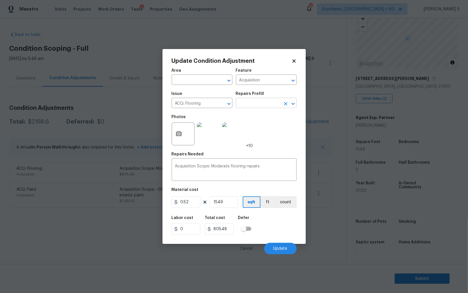
click at [241, 104] on input "text" at bounding box center [258, 103] width 45 height 9
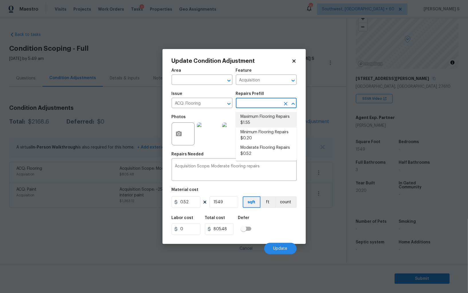
click at [262, 122] on li "Maximum Flooring Repairs $1.55" at bounding box center [266, 119] width 61 height 15
type textarea "Acquisition Scope: Maximum flooring repairs"
type input "1.55"
type input "2400.95"
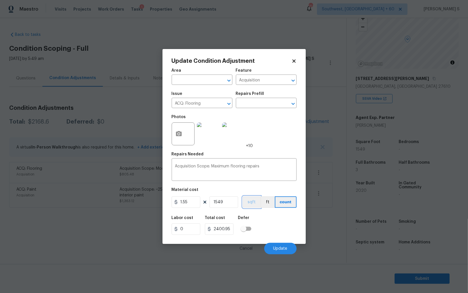
click at [252, 206] on button "sqft" at bounding box center [252, 201] width 18 height 11
click at [264, 227] on div "Labor cost 0 Total cost 2400.95 Defer" at bounding box center [234, 225] width 125 height 26
click at [280, 248] on span "Update" at bounding box center [280, 249] width 14 height 4
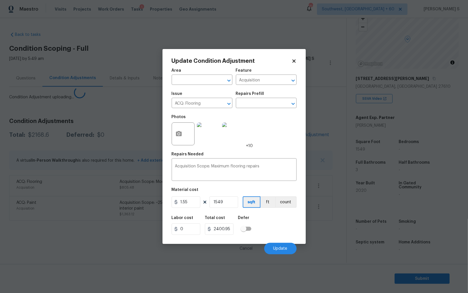
click at [79, 202] on body "Maestro Visits Projects Work Orders Tasks 1 Properties Geo Assignments 758 Sout…" at bounding box center [234, 146] width 468 height 293
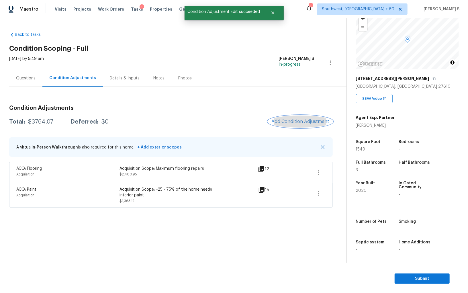
click at [300, 124] on span "Add Condition Adjustment" at bounding box center [300, 121] width 58 height 5
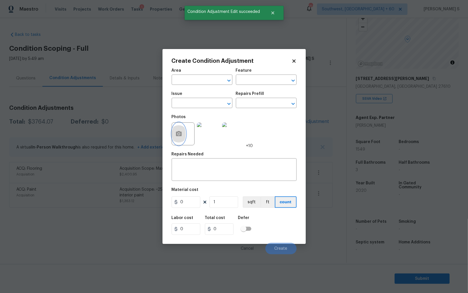
click at [181, 136] on icon "button" at bounding box center [179, 133] width 6 height 5
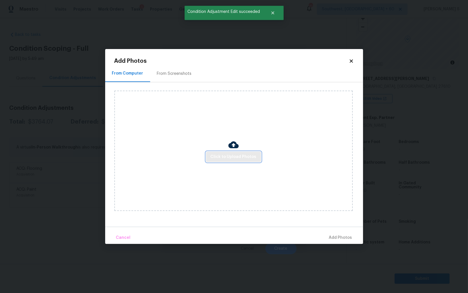
click at [236, 158] on span "Click to Upload Photos" at bounding box center [234, 156] width 46 height 7
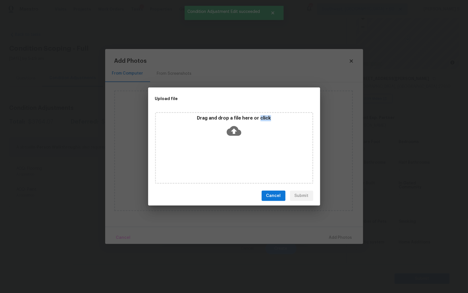
click at [236, 158] on div "Drag and drop a file here or click" at bounding box center [234, 148] width 158 height 72
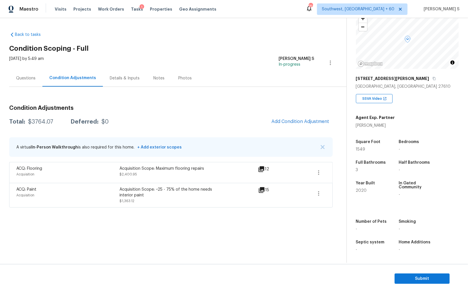
click at [62, 227] on body "Maestro Visits Projects Work Orders Tasks 1 Properties Geo Assignments 758 Sout…" at bounding box center [234, 146] width 468 height 293
click at [62, 227] on section "Back to tasks Condition Scoping - Full [DATE] by 5:49 am Anbu Jebakumar S In-pr…" at bounding box center [177, 145] width 337 height 236
click at [315, 167] on button "button" at bounding box center [319, 173] width 14 height 14
click at [333, 168] on div "Edit" at bounding box center [351, 171] width 45 height 6
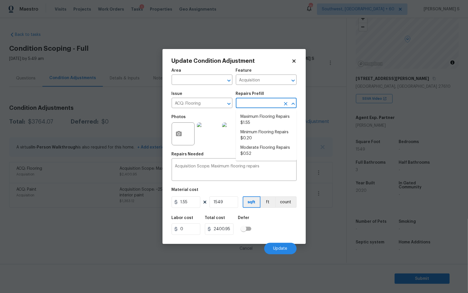
click at [254, 103] on input "text" at bounding box center [258, 103] width 45 height 9
drag, startPoint x: 271, startPoint y: 147, endPoint x: 275, endPoint y: 147, distance: 4.0
click at [271, 147] on li "Moderate Flooring Repairs $0.52" at bounding box center [266, 150] width 61 height 15
type textarea "Acquisition Scope: Moderate flooring repairs"
type input "0.52"
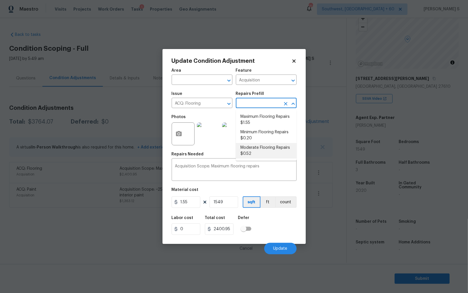
type input "805.48"
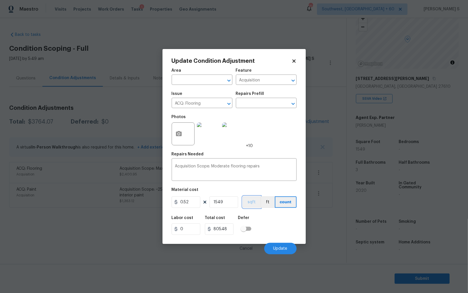
click at [253, 203] on button "sqft" at bounding box center [252, 201] width 18 height 11
click at [268, 234] on div "Labor cost 0 Total cost 805.48 Defer" at bounding box center [234, 225] width 125 height 26
click at [274, 245] on button "Update" at bounding box center [280, 248] width 32 height 11
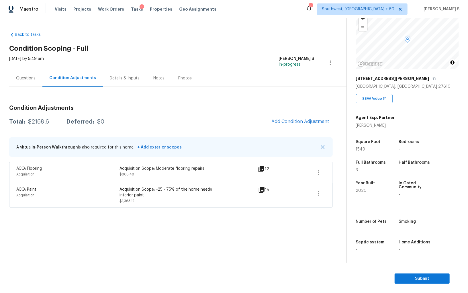
click at [38, 120] on div "$2168.6" at bounding box center [38, 122] width 21 height 6
copy div "2168.6"
click at [407, 254] on button "Submit" at bounding box center [422, 278] width 55 height 11
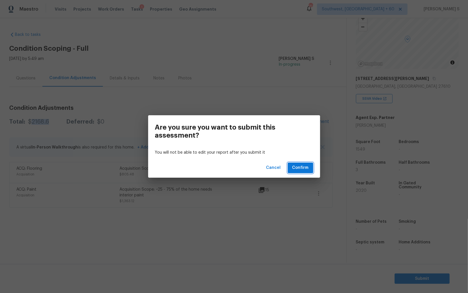
click at [308, 169] on span "Confirm" at bounding box center [300, 167] width 16 height 7
